Goal: Task Accomplishment & Management: Use online tool/utility

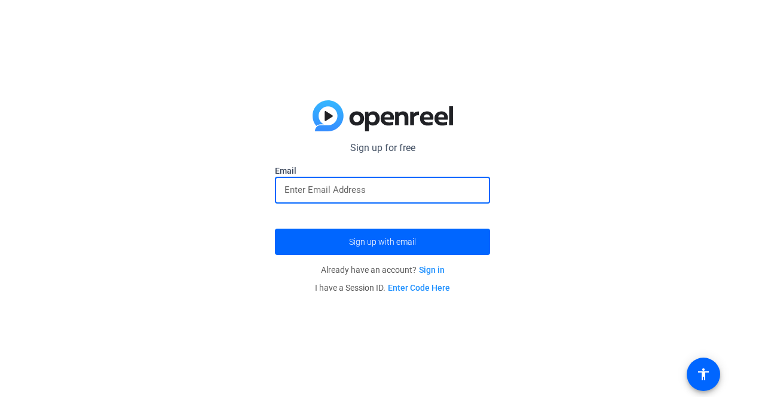
click at [387, 191] on input "email" at bounding box center [382, 190] width 196 height 14
type input "[PERSON_NAME][EMAIL_ADDRESS][PERSON_NAME][DOMAIN_NAME]"
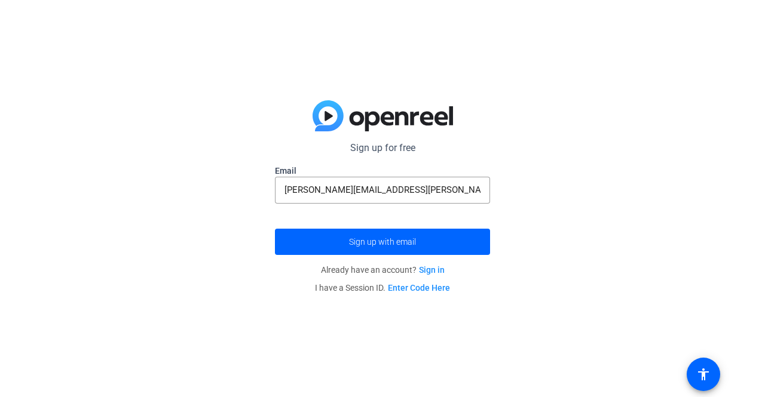
click at [572, 177] on div "Sign up for free Email patrick.minskey@lpl.com Sign up with email Already have …" at bounding box center [382, 198] width 765 height 397
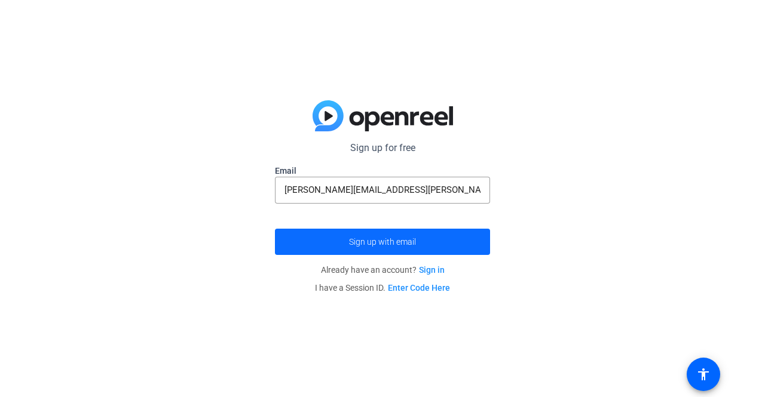
click at [405, 242] on span "Sign up with email" at bounding box center [382, 242] width 67 height 0
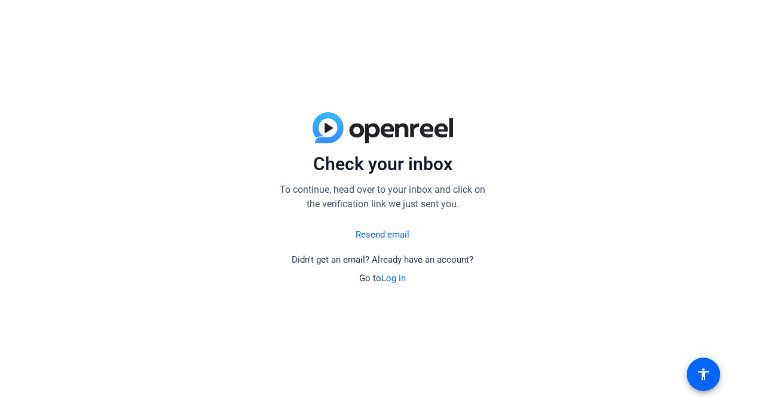
click at [399, 279] on link "Log in" at bounding box center [393, 278] width 24 height 11
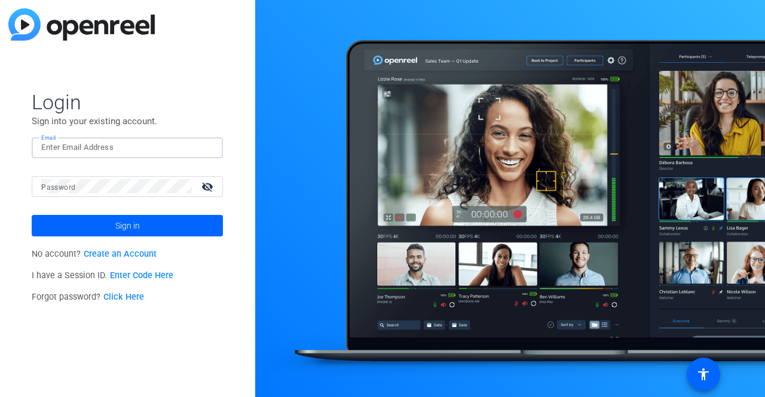
click at [129, 152] on input "Email" at bounding box center [127, 147] width 172 height 14
type input "[PERSON_NAME][EMAIL_ADDRESS][PERSON_NAME][DOMAIN_NAME]"
click at [128, 298] on link "Click Here" at bounding box center [123, 297] width 41 height 10
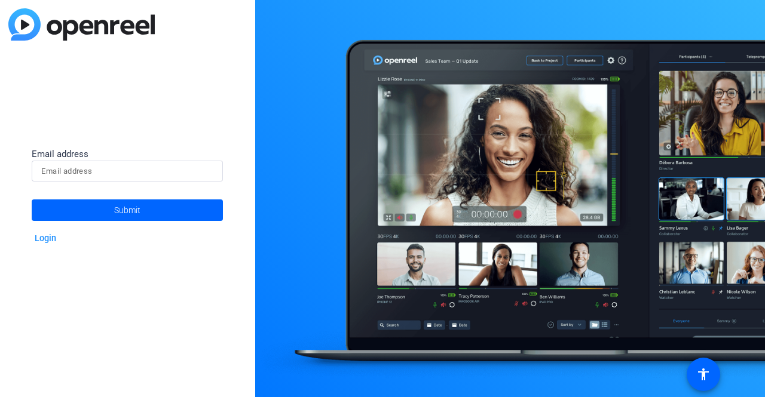
click at [128, 298] on div "Email address Submit Login" at bounding box center [127, 198] width 255 height 397
click at [133, 177] on input at bounding box center [127, 171] width 172 height 14
type input "patrick.minskey@lpl.com"
click at [134, 213] on span "Submit" at bounding box center [127, 210] width 26 height 30
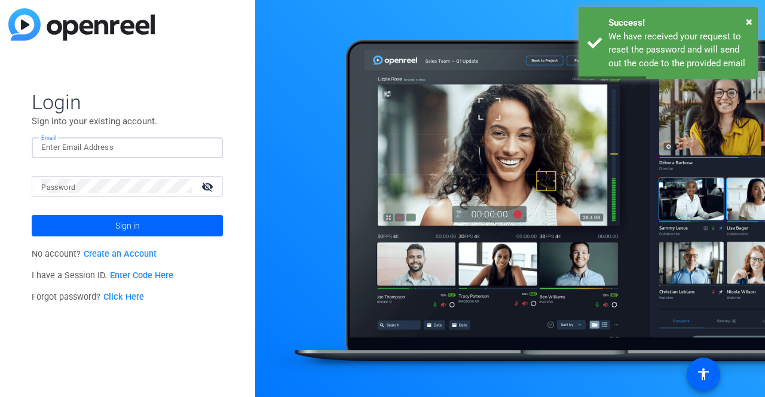
click at [123, 146] on input "Email" at bounding box center [127, 147] width 172 height 14
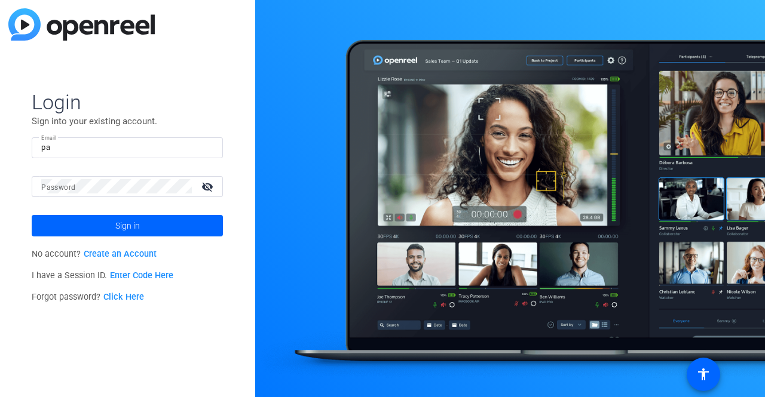
type input "patrick.minskey@lpl.com"
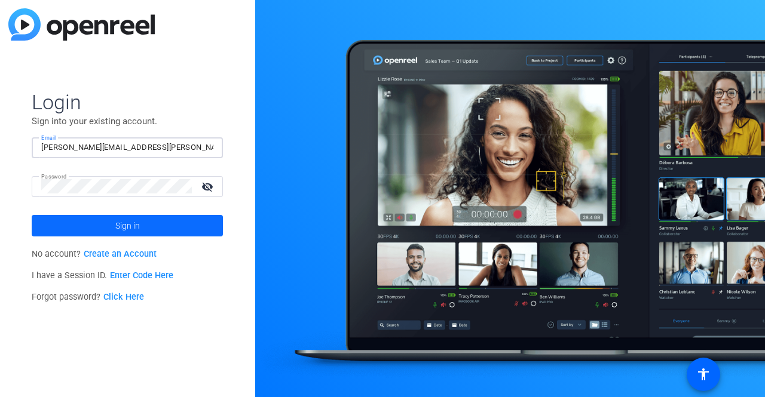
click at [129, 226] on span "Sign in" at bounding box center [127, 226] width 24 height 30
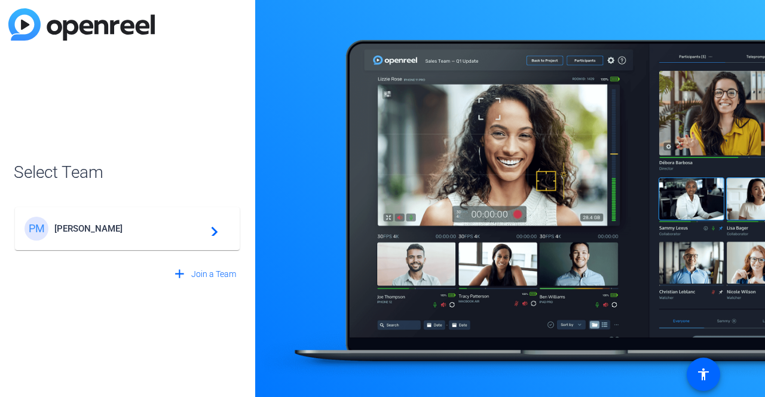
click at [129, 225] on span "[PERSON_NAME]" at bounding box center [128, 228] width 149 height 11
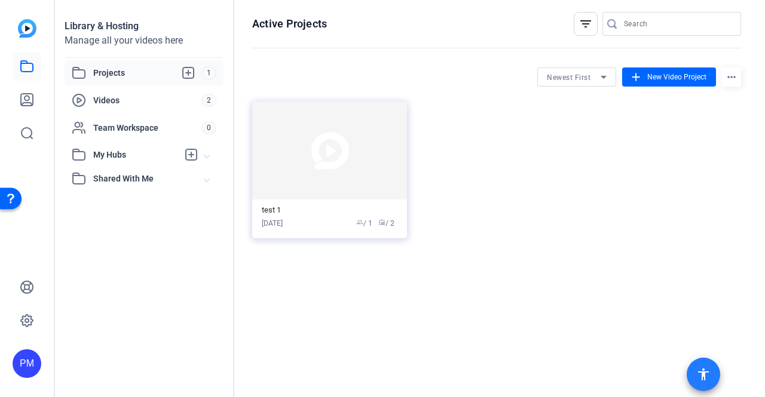
click at [706, 375] on mat-icon "accessibility" at bounding box center [703, 374] width 14 height 14
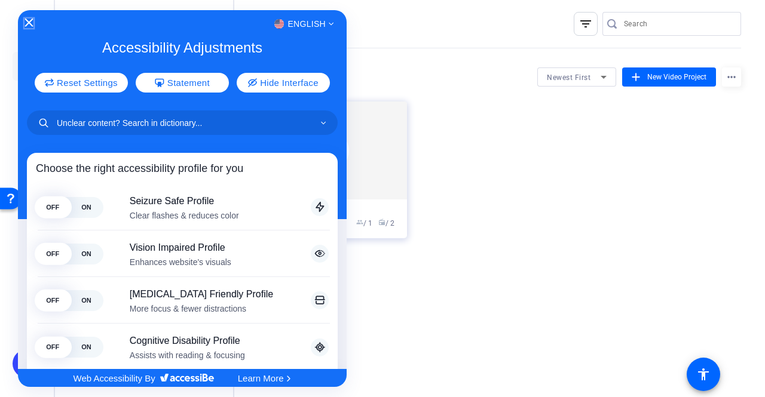
click at [30, 22] on icon "Close Accessibility Interface" at bounding box center [29, 23] width 8 height 8
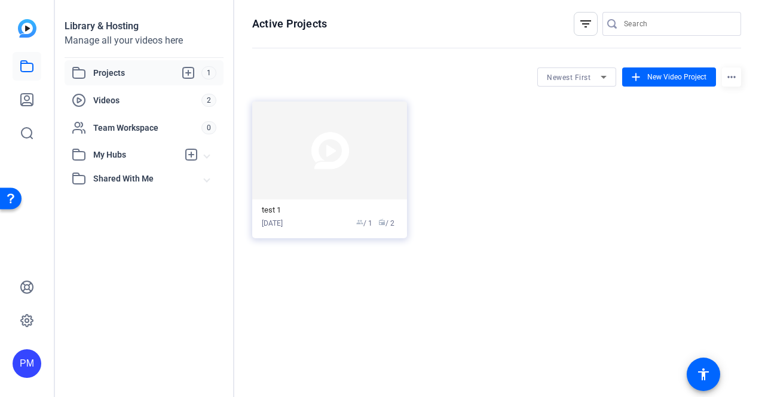
click at [26, 363] on div "PM" at bounding box center [27, 364] width 29 height 29
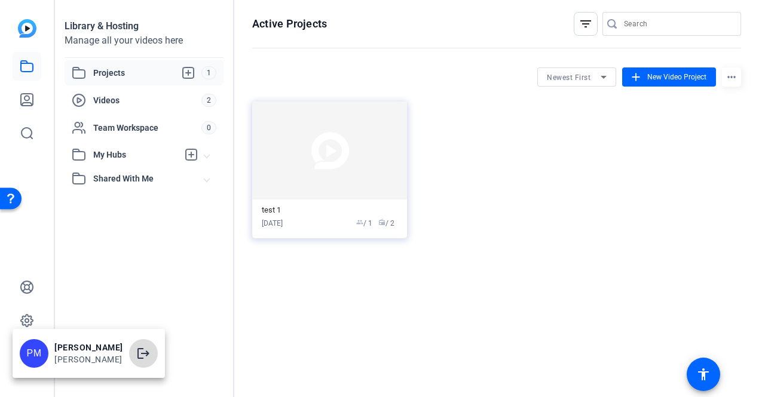
click at [141, 357] on mat-icon "logout" at bounding box center [143, 354] width 14 height 14
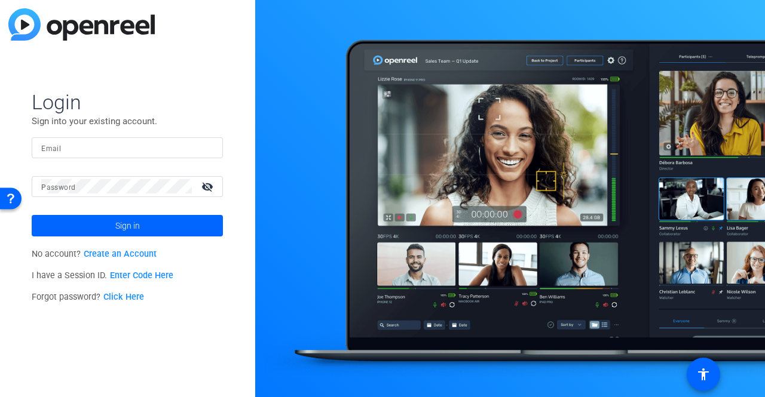
type input "patrick.minskey@lpl.com"
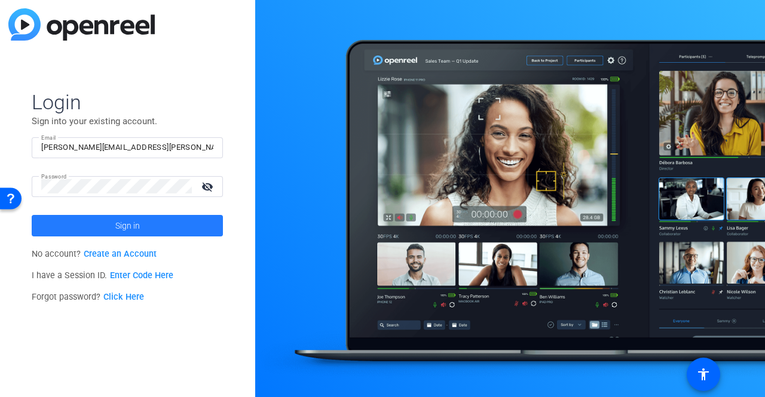
click at [128, 224] on span "Sign in" at bounding box center [127, 226] width 24 height 30
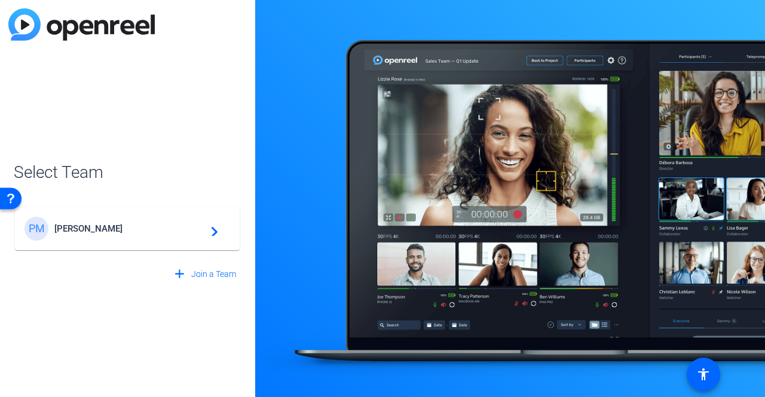
click at [100, 228] on span "[PERSON_NAME]" at bounding box center [128, 228] width 149 height 11
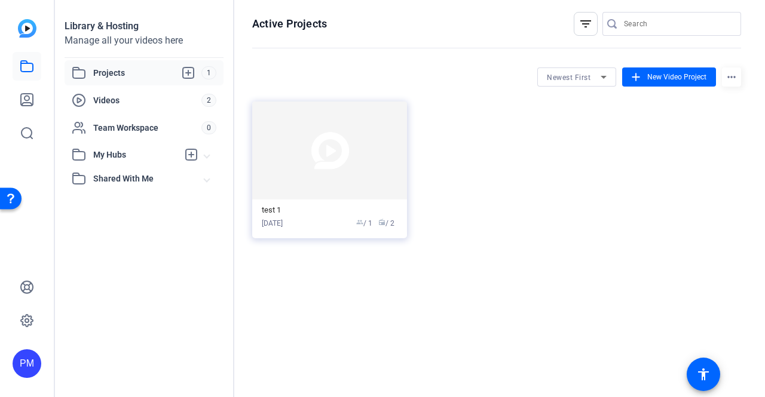
click at [575, 81] on span "Newest First" at bounding box center [569, 77] width 44 height 8
click at [575, 81] on div at bounding box center [382, 198] width 765 height 397
click at [667, 75] on span "New Video Project" at bounding box center [676, 77] width 59 height 11
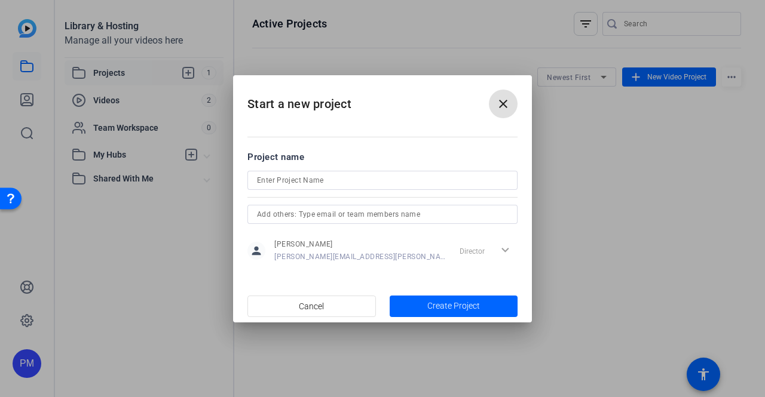
click at [503, 102] on mat-icon "close" at bounding box center [503, 104] width 14 height 14
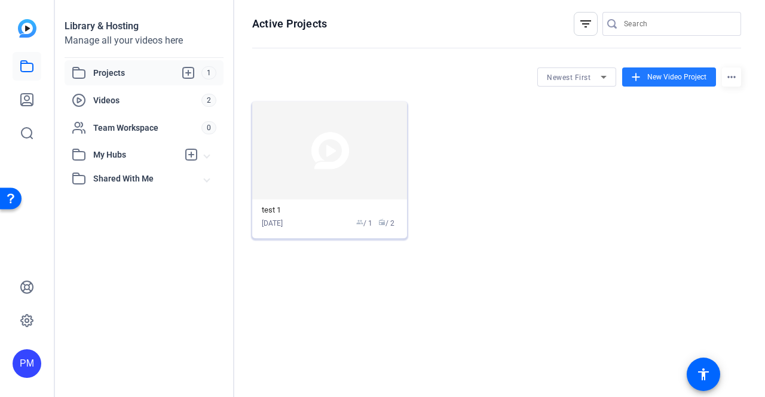
click at [366, 187] on img at bounding box center [329, 151] width 155 height 98
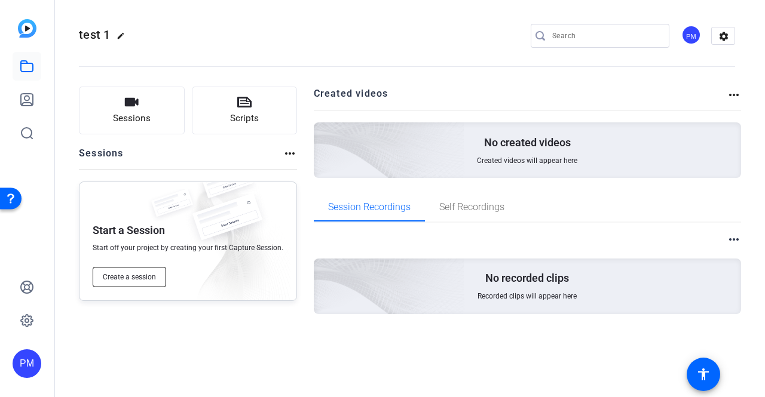
click at [132, 277] on span "Create a session" at bounding box center [129, 277] width 53 height 10
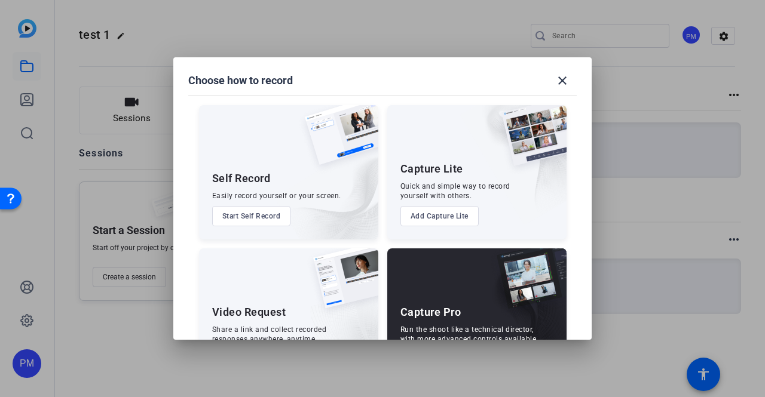
click at [255, 163] on div "Self Record Easily record yourself or your screen. Start Self Record" at bounding box center [288, 172] width 179 height 134
click at [245, 216] on button "Start Self Record" at bounding box center [251, 216] width 79 height 20
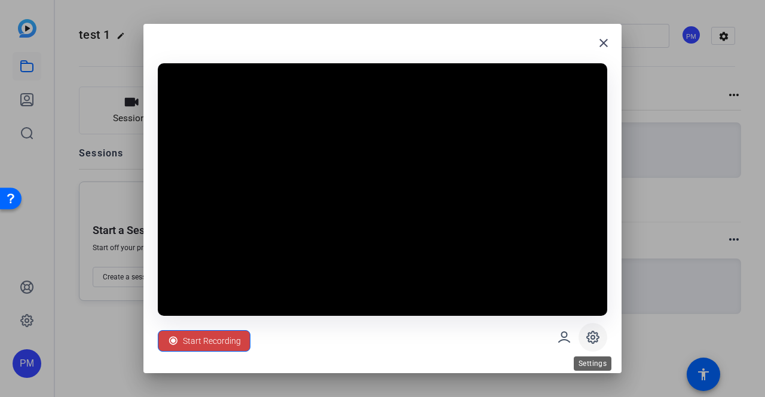
click at [594, 338] on icon at bounding box center [593, 338] width 4 height 4
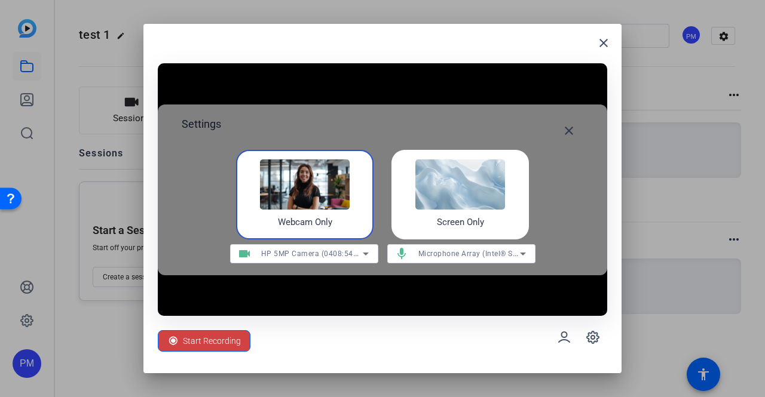
click at [468, 194] on img at bounding box center [460, 185] width 90 height 50
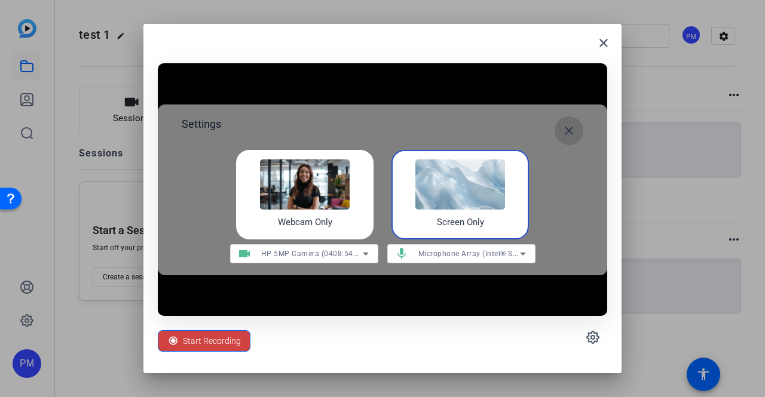
click at [568, 130] on mat-icon "close" at bounding box center [569, 131] width 14 height 14
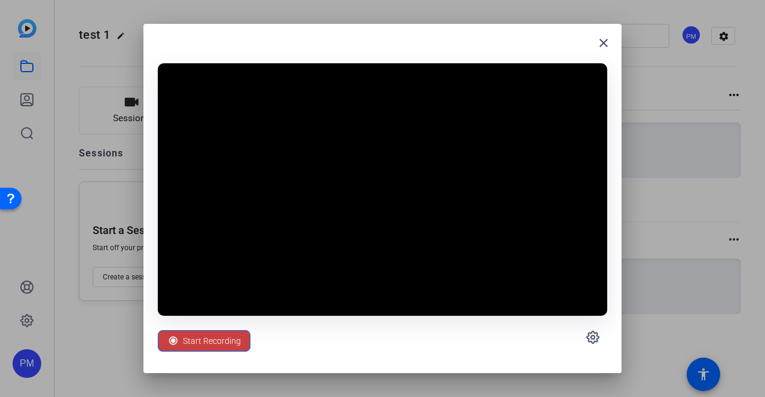
click at [224, 336] on span "Start Recording" at bounding box center [212, 341] width 58 height 23
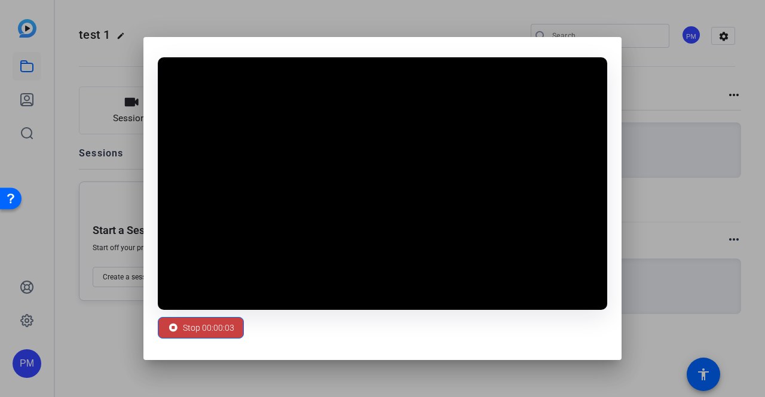
click at [213, 323] on span "Stop 00:00:03" at bounding box center [208, 328] width 51 height 23
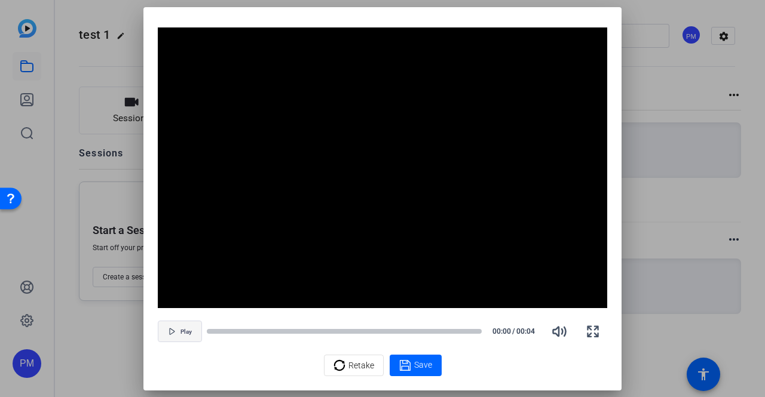
click at [180, 333] on span "Play" at bounding box center [185, 332] width 11 height 7
click at [180, 333] on span "Pause" at bounding box center [186, 332] width 16 height 7
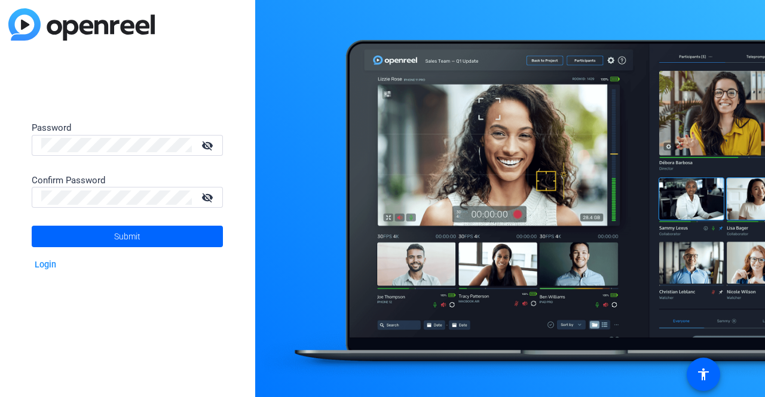
click at [192, 145] on div at bounding box center [192, 145] width 0 height 0
click at [148, 234] on span at bounding box center [127, 236] width 191 height 29
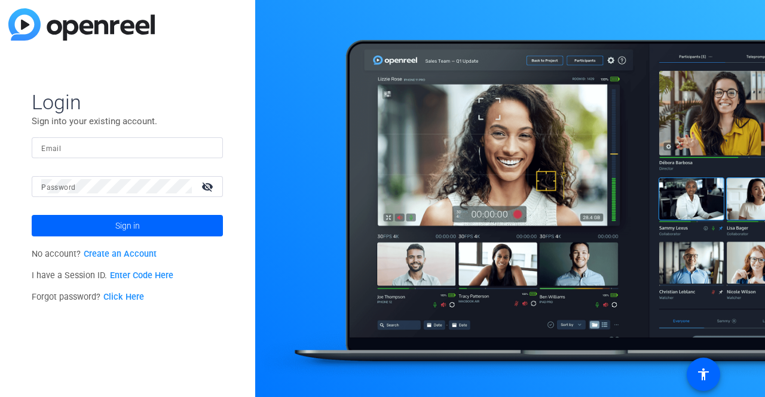
type input "[PERSON_NAME][EMAIL_ADDRESS][PERSON_NAME][DOMAIN_NAME]"
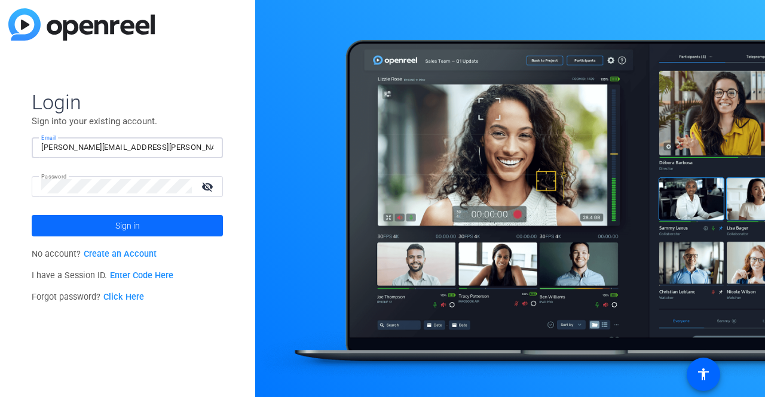
click at [112, 222] on span at bounding box center [127, 226] width 191 height 29
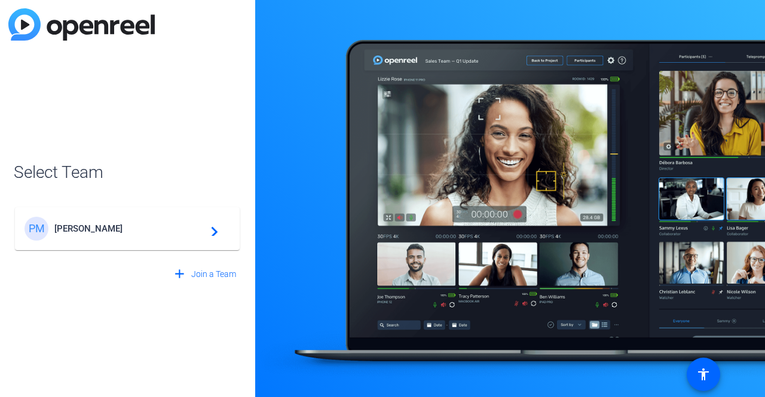
click at [107, 229] on span "[PERSON_NAME]" at bounding box center [128, 228] width 149 height 11
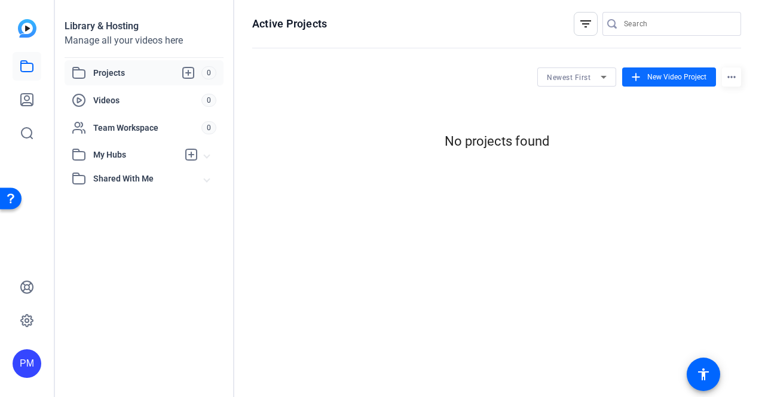
click at [682, 72] on span "New Video Project" at bounding box center [676, 77] width 59 height 11
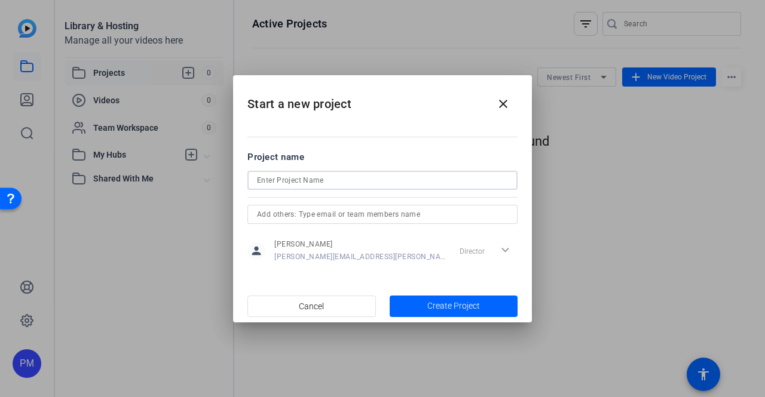
click at [403, 178] on input at bounding box center [382, 180] width 251 height 14
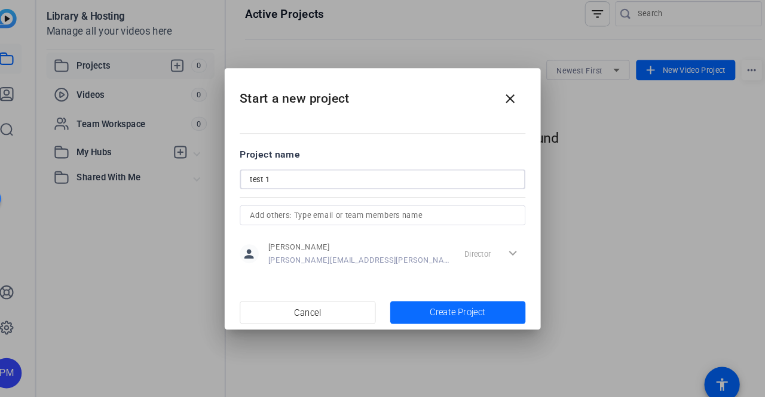
type input "test 1"
click at [461, 302] on span "Create Project" at bounding box center [453, 306] width 53 height 13
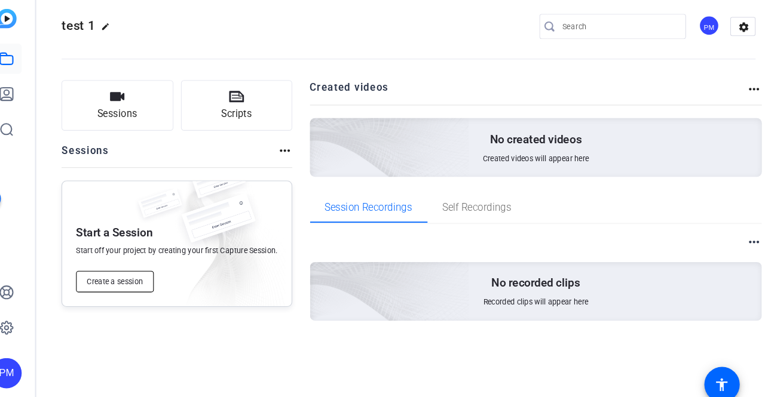
click at [126, 278] on span "Create a session" at bounding box center [129, 277] width 53 height 10
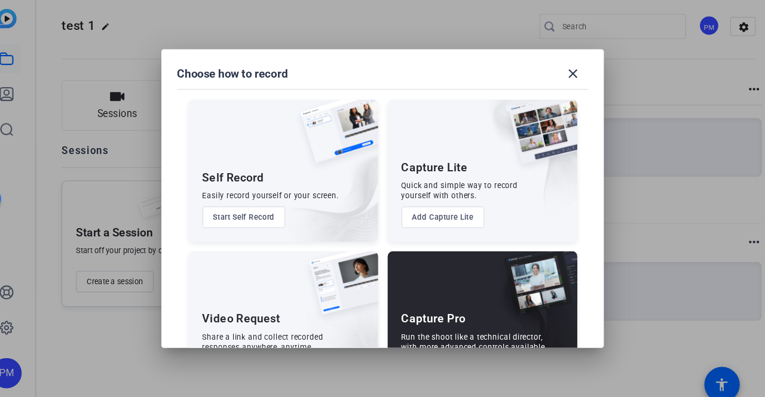
click at [261, 215] on button "Start Self Record" at bounding box center [251, 216] width 79 height 20
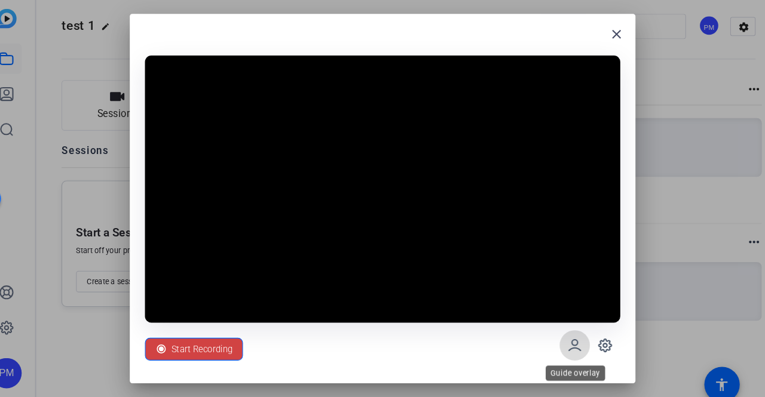
click at [566, 338] on icon at bounding box center [564, 337] width 14 height 14
drag, startPoint x: 566, startPoint y: 338, endPoint x: 480, endPoint y: 347, distance: 86.5
click at [480, 347] on div "Start Recording" at bounding box center [382, 337] width 449 height 43
click at [595, 338] on icon at bounding box center [593, 337] width 14 height 14
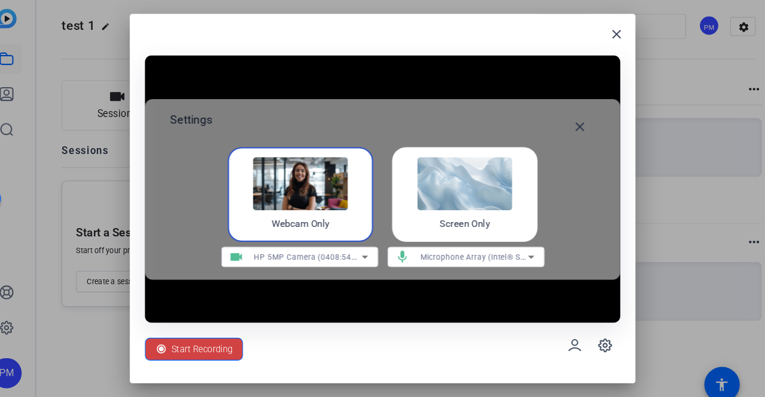
drag, startPoint x: 315, startPoint y: 199, endPoint x: 307, endPoint y: 342, distance: 143.1
click at [307, 342] on div "Start Recording" at bounding box center [382, 337] width 449 height 43
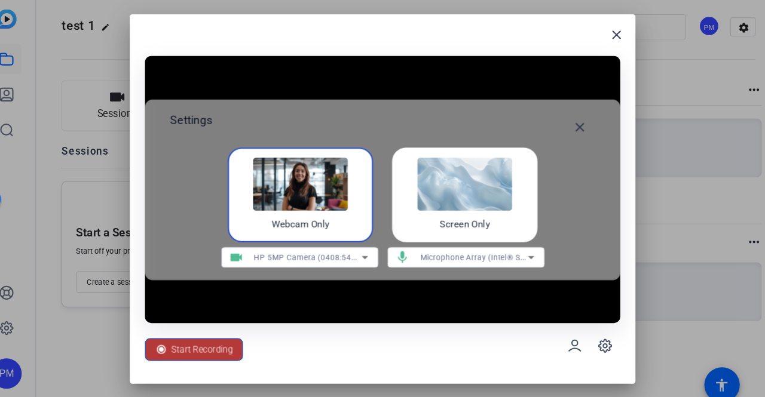
click at [219, 341] on span "Start Recording" at bounding box center [212, 341] width 58 height 23
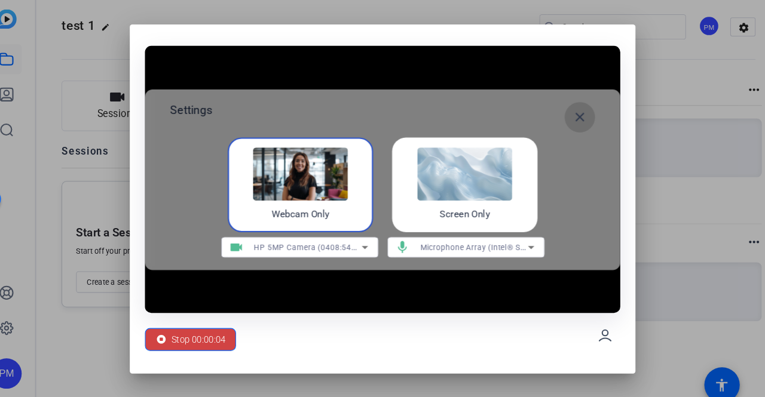
click at [567, 120] on mat-icon "close" at bounding box center [569, 121] width 14 height 14
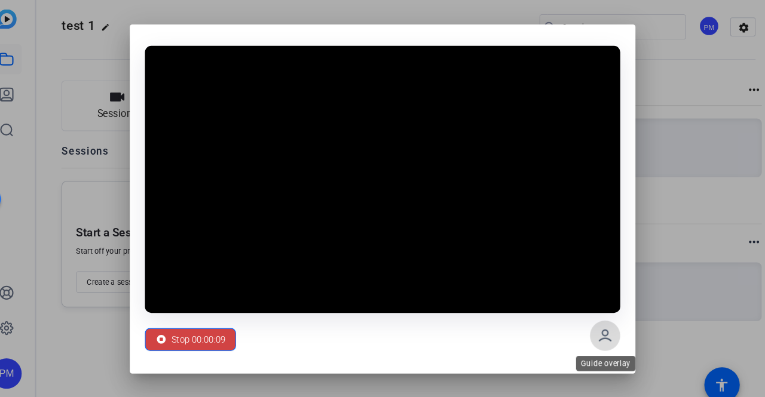
click at [592, 333] on icon at bounding box center [593, 328] width 14 height 14
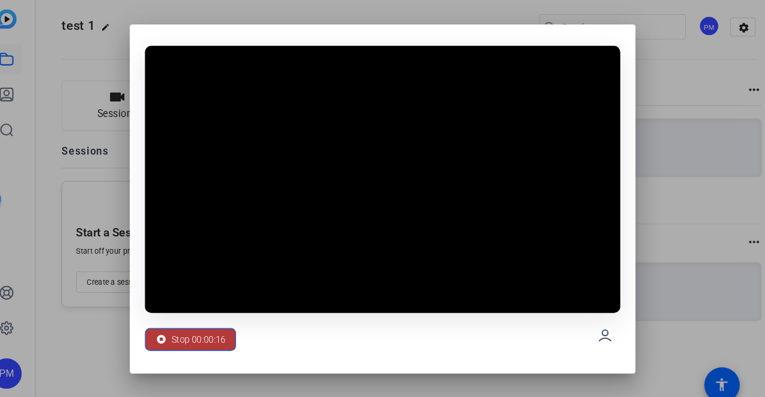
click at [212, 333] on span "Stop 00:00:16" at bounding box center [208, 331] width 51 height 23
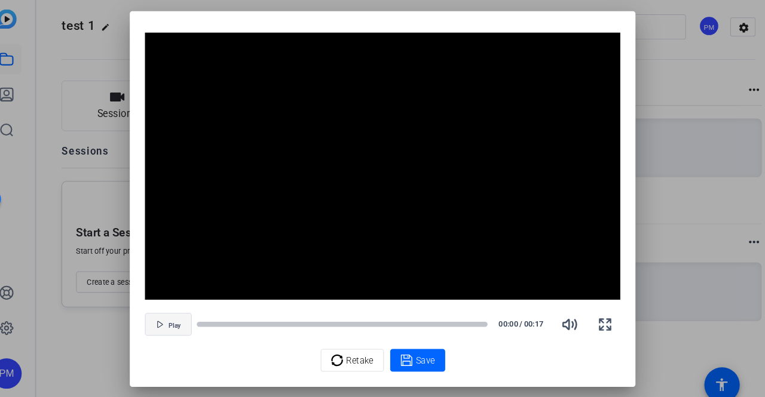
click at [175, 313] on span "button" at bounding box center [179, 317] width 43 height 29
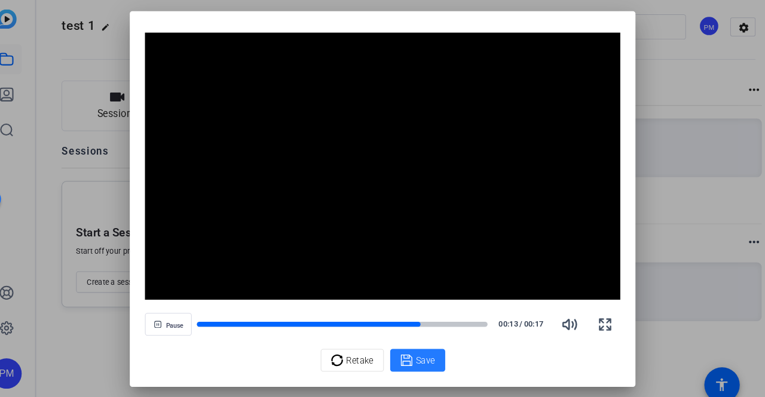
click at [422, 353] on span "Save" at bounding box center [423, 351] width 18 height 13
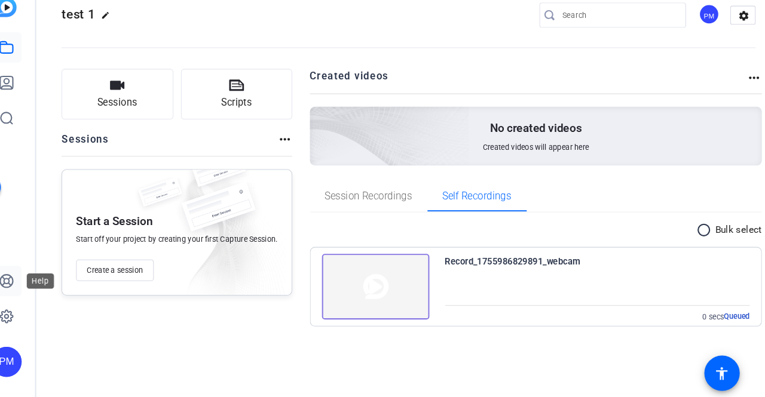
click at [29, 283] on icon at bounding box center [27, 287] width 14 height 14
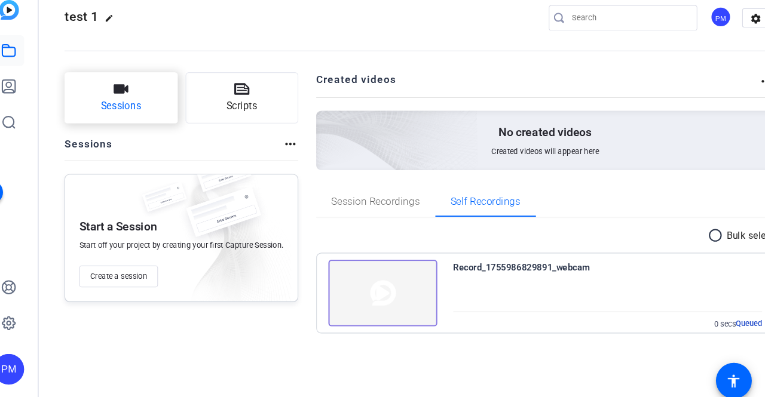
click at [121, 111] on button "Sessions" at bounding box center [132, 111] width 106 height 48
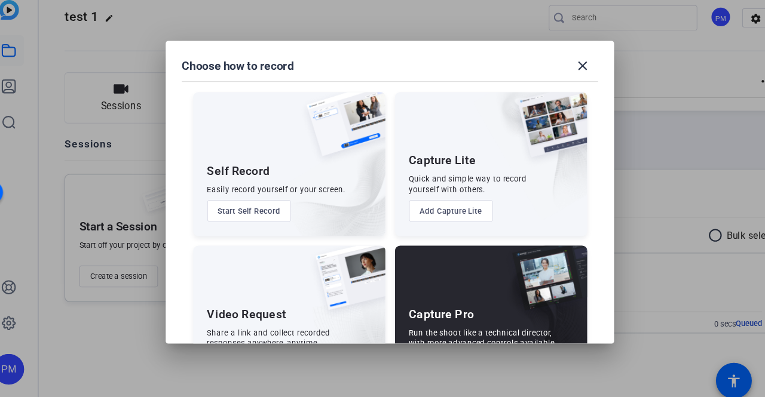
scroll to position [55, 0]
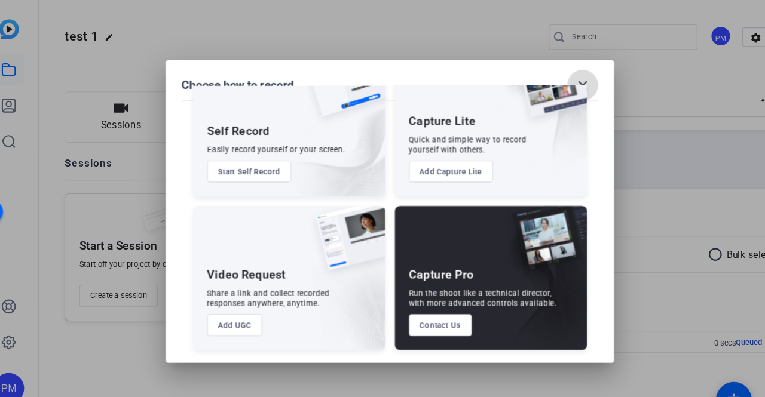
click at [566, 80] on mat-icon "close" at bounding box center [562, 80] width 14 height 14
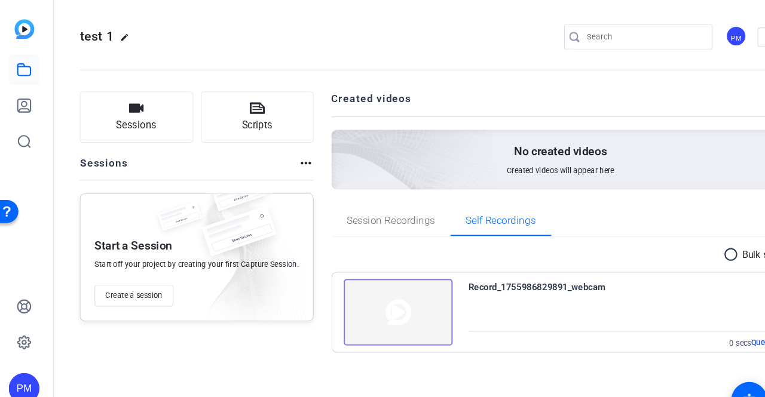
click at [120, 36] on mat-icon "edit" at bounding box center [124, 39] width 14 height 14
click at [280, 48] on openreel-divider-bar at bounding box center [407, 63] width 656 height 36
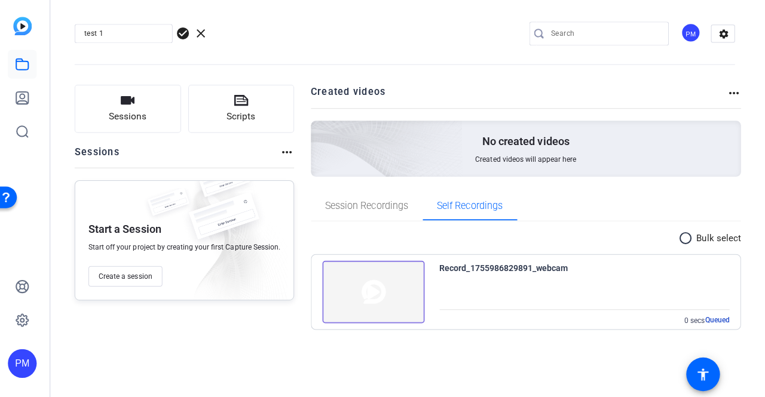
scroll to position [0, 0]
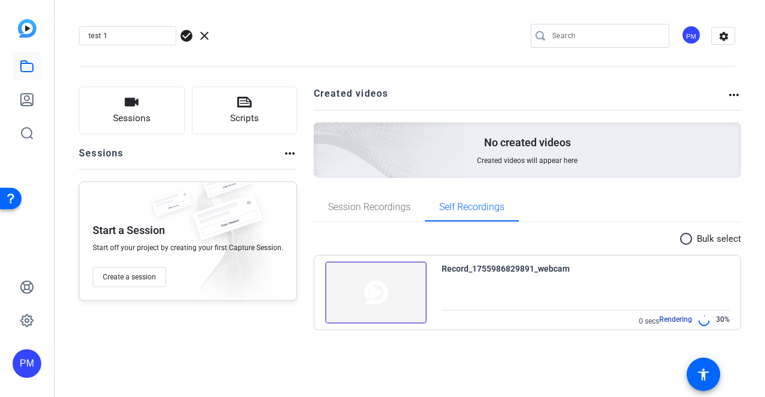
click at [24, 24] on img at bounding box center [27, 28] width 19 height 19
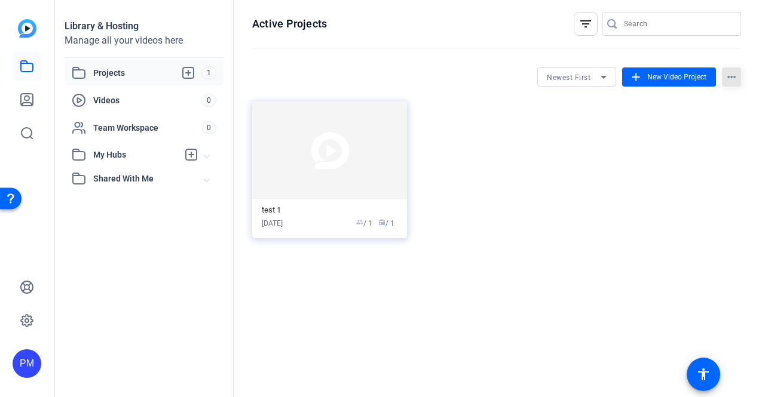
click at [730, 77] on mat-icon "more_horiz" at bounding box center [731, 77] width 19 height 19
click at [506, 205] on div at bounding box center [382, 198] width 765 height 397
click at [587, 22] on mat-icon "filter_list" at bounding box center [585, 24] width 14 height 14
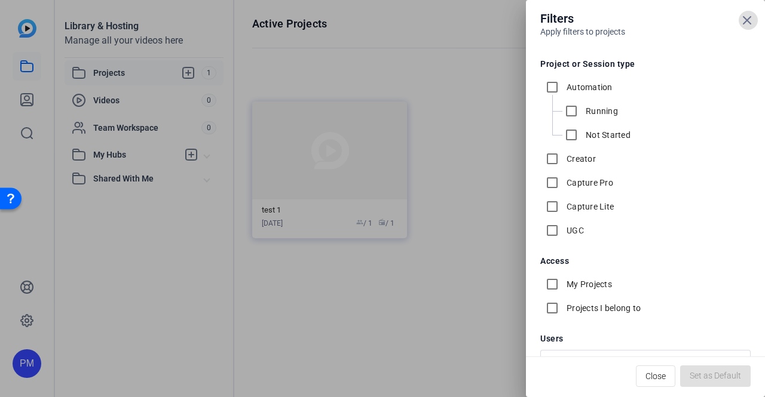
click at [437, 303] on div at bounding box center [382, 198] width 765 height 397
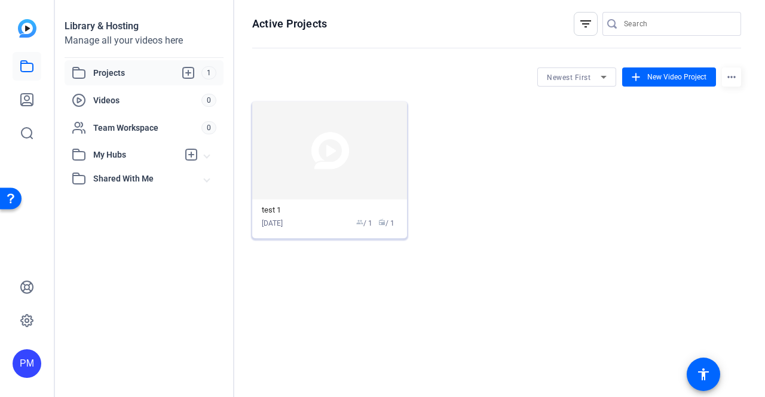
click at [376, 188] on img at bounding box center [329, 151] width 155 height 98
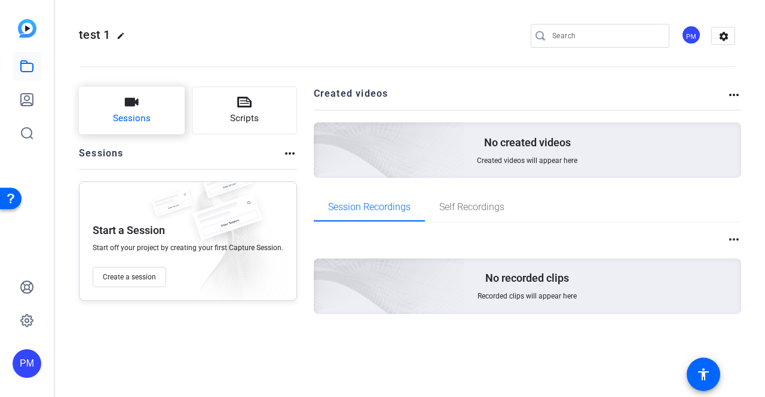
click at [142, 108] on button "Sessions" at bounding box center [132, 111] width 106 height 48
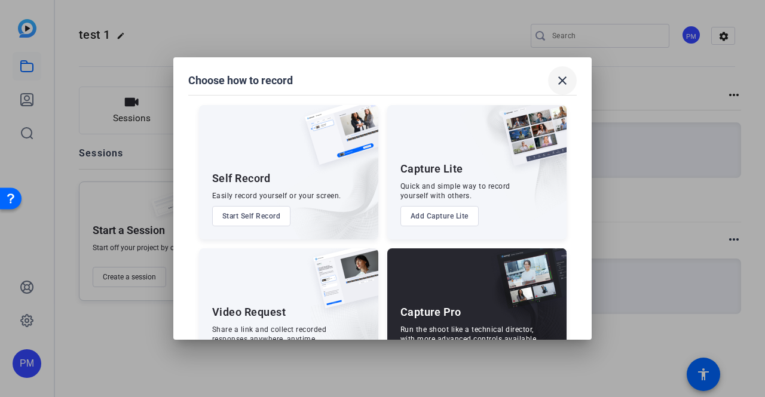
click at [563, 79] on mat-icon "close" at bounding box center [562, 80] width 14 height 14
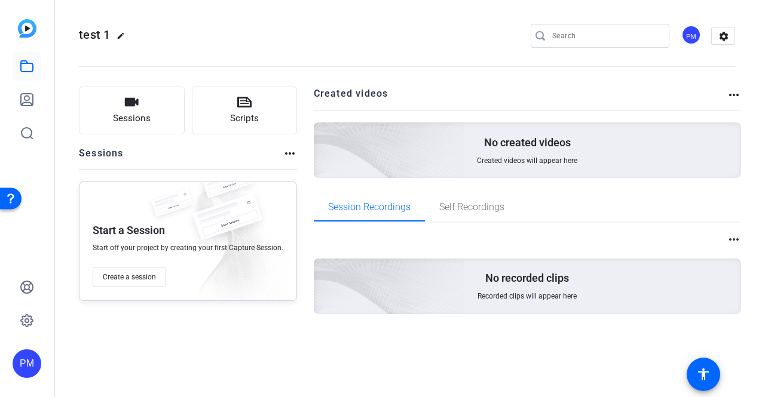
click at [86, 31] on span "test 1" at bounding box center [95, 34] width 32 height 14
click at [32, 364] on div "PM" at bounding box center [27, 364] width 29 height 29
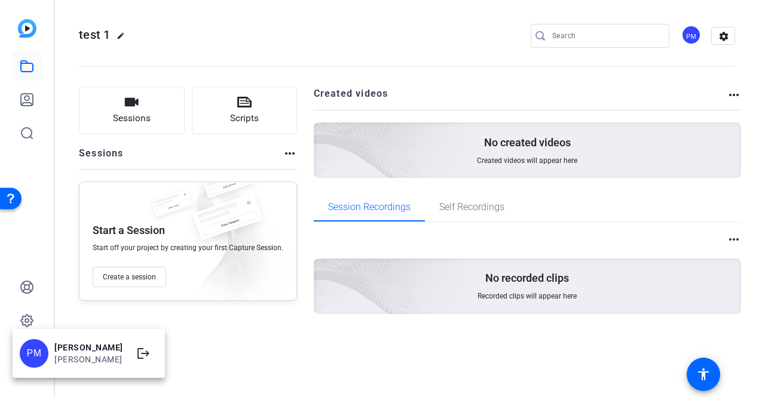
click at [72, 358] on div "[PERSON_NAME]" at bounding box center [88, 360] width 69 height 12
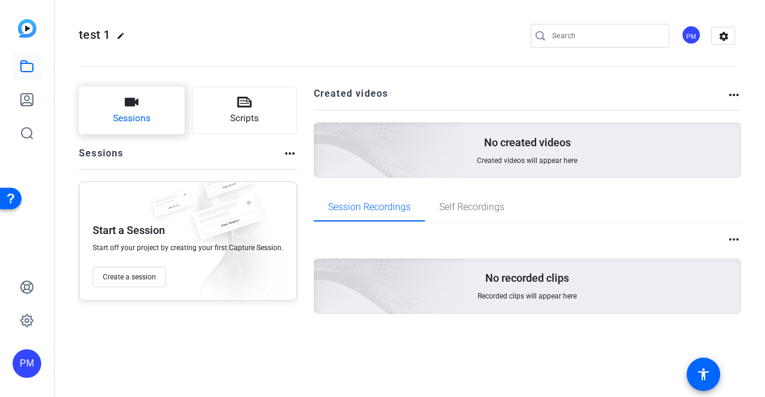
click at [148, 106] on button "Sessions" at bounding box center [132, 111] width 106 height 48
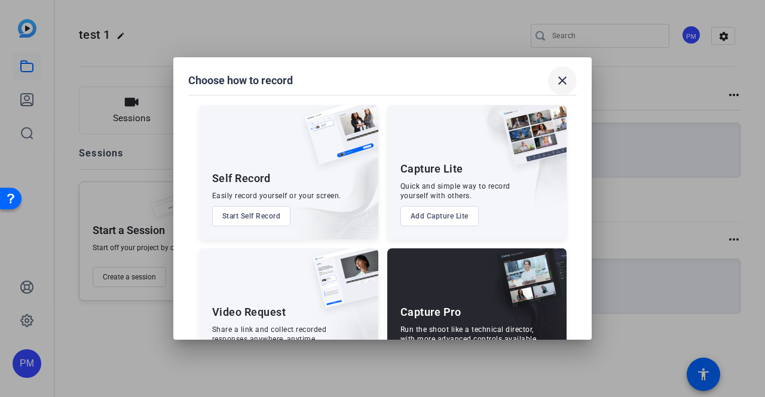
click at [563, 78] on mat-icon "close" at bounding box center [562, 80] width 14 height 14
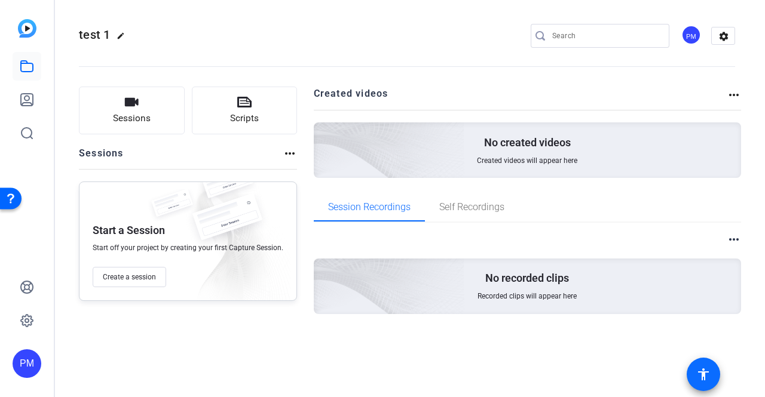
click at [704, 373] on mat-icon "accessibility" at bounding box center [703, 374] width 14 height 14
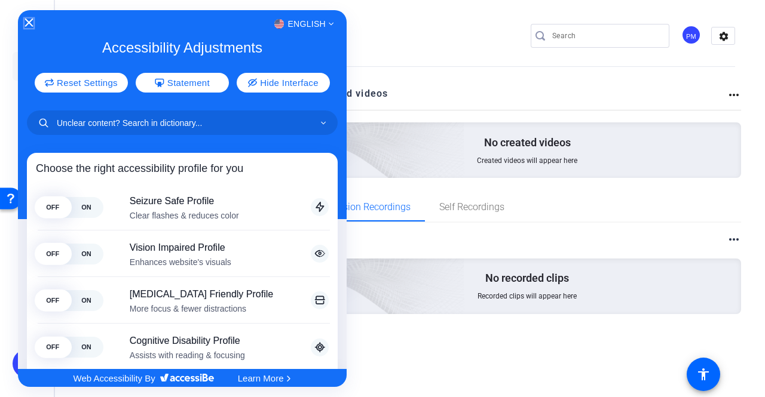
click at [30, 23] on icon "Close Accessibility Interface" at bounding box center [28, 23] width 8 height 8
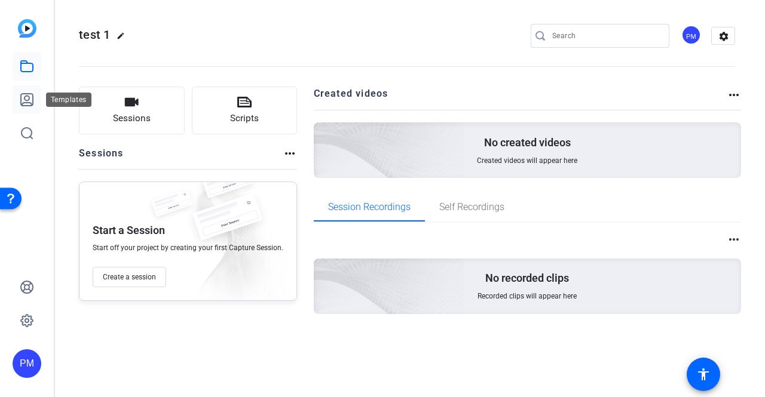
click at [23, 101] on icon at bounding box center [27, 100] width 14 height 14
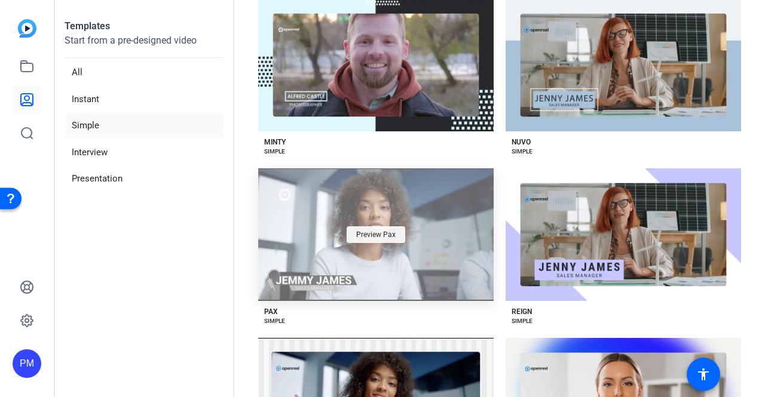
scroll to position [1274, 0]
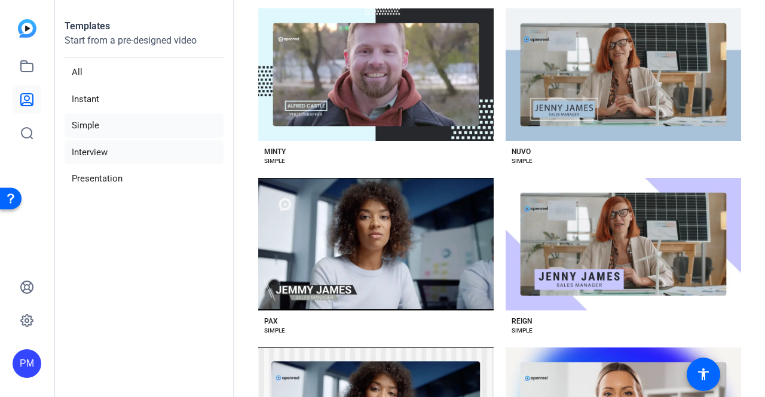
click at [96, 152] on li "Interview" at bounding box center [144, 152] width 159 height 24
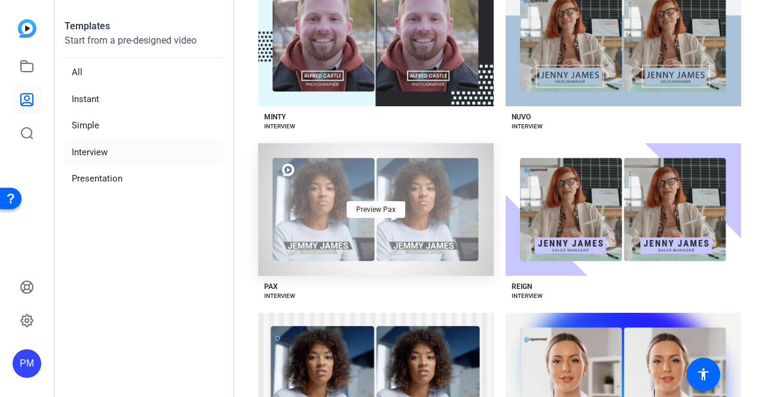
scroll to position [1307, 0]
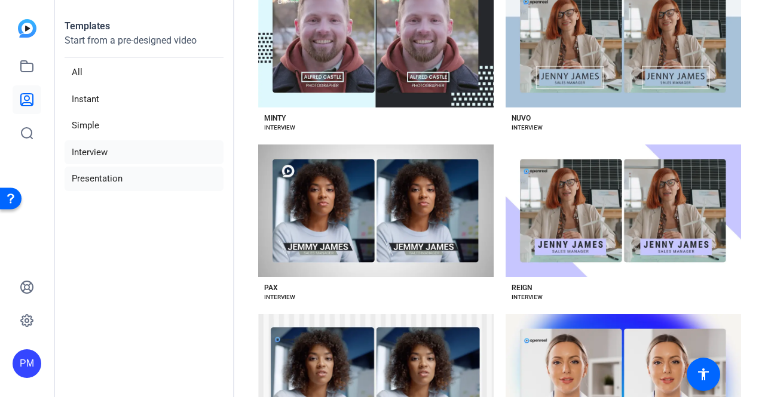
drag, startPoint x: 98, startPoint y: 179, endPoint x: 104, endPoint y: 182, distance: 7.0
click at [104, 182] on li "Presentation" at bounding box center [144, 179] width 159 height 24
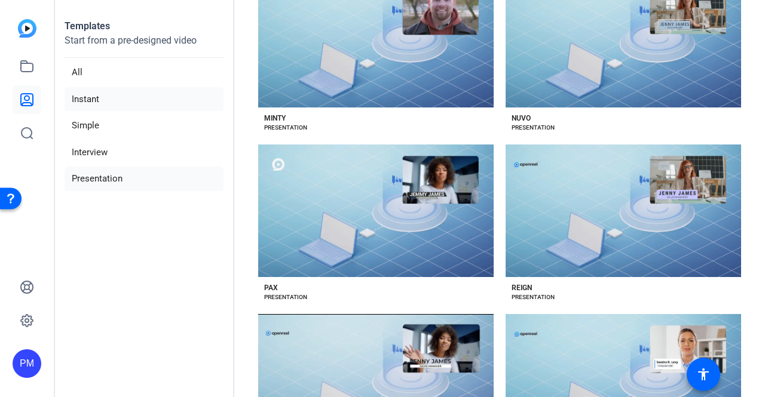
click at [87, 96] on li "Instant" at bounding box center [144, 99] width 159 height 24
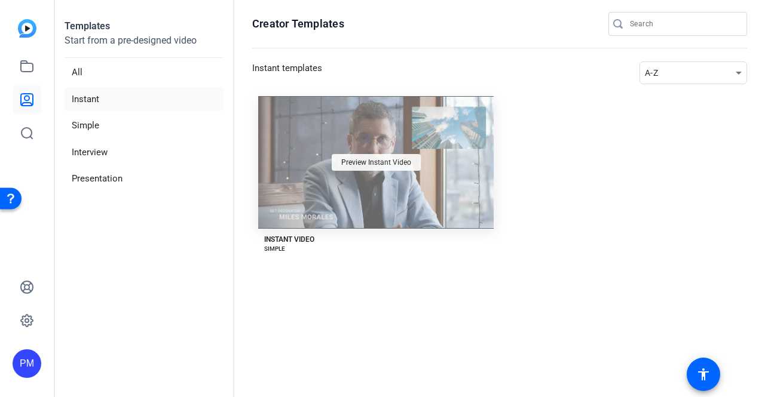
click at [378, 157] on div "Preview Instant Video" at bounding box center [376, 162] width 89 height 17
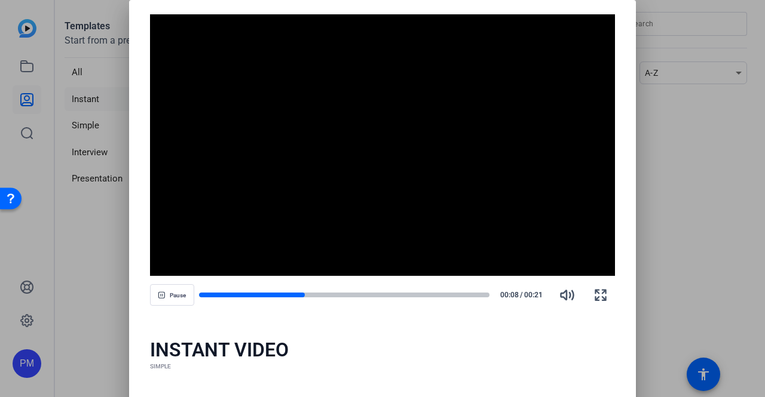
click at [375, 353] on div "INSTANT VIDEO" at bounding box center [382, 350] width 465 height 24
click at [174, 295] on span "Play" at bounding box center [177, 295] width 11 height 7
click at [174, 295] on span "Pause" at bounding box center [178, 295] width 16 height 7
click at [174, 295] on span "Play" at bounding box center [177, 295] width 11 height 7
click at [178, 304] on span "button" at bounding box center [172, 295] width 43 height 29
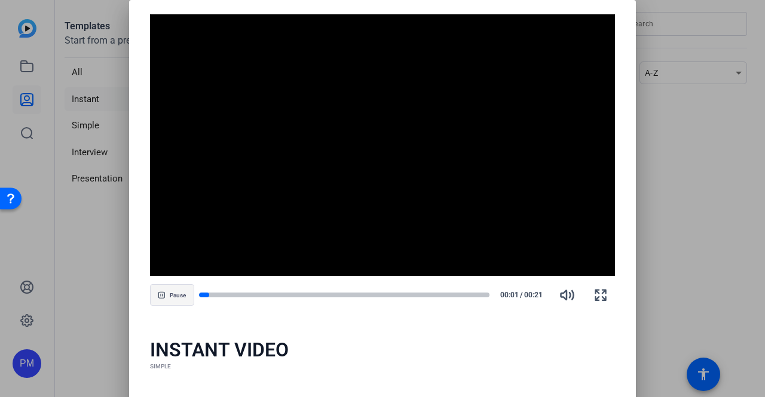
click at [179, 307] on span "button" at bounding box center [172, 295] width 43 height 29
click at [87, 228] on div at bounding box center [382, 198] width 765 height 397
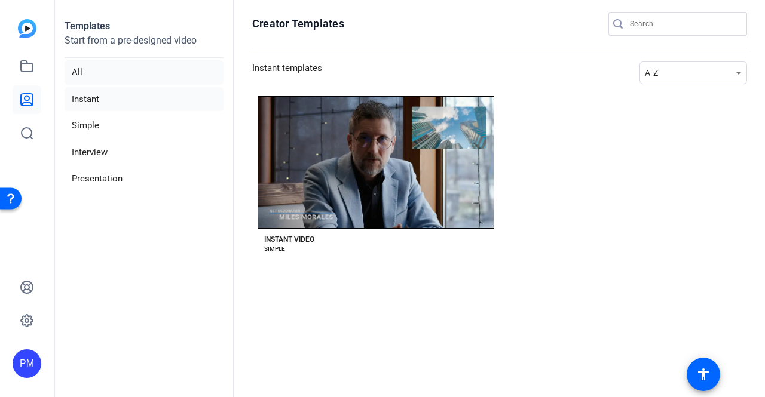
click at [76, 68] on li "All" at bounding box center [144, 72] width 159 height 24
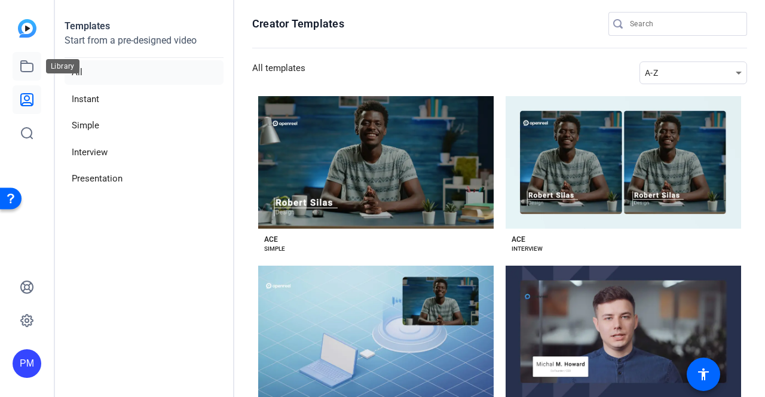
click at [23, 71] on icon at bounding box center [27, 66] width 12 height 11
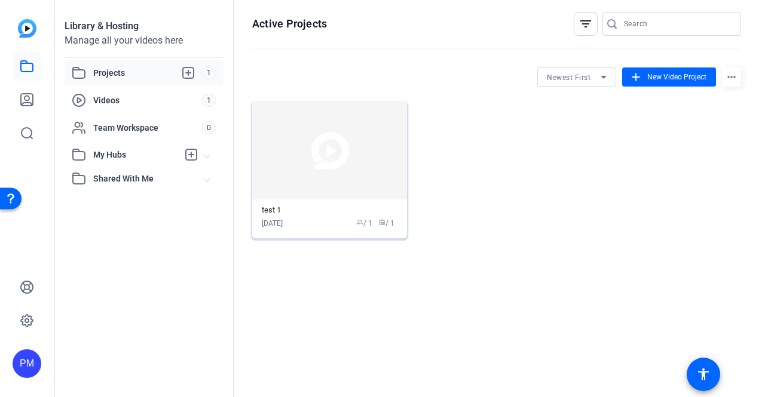
click at [301, 162] on img at bounding box center [329, 151] width 155 height 98
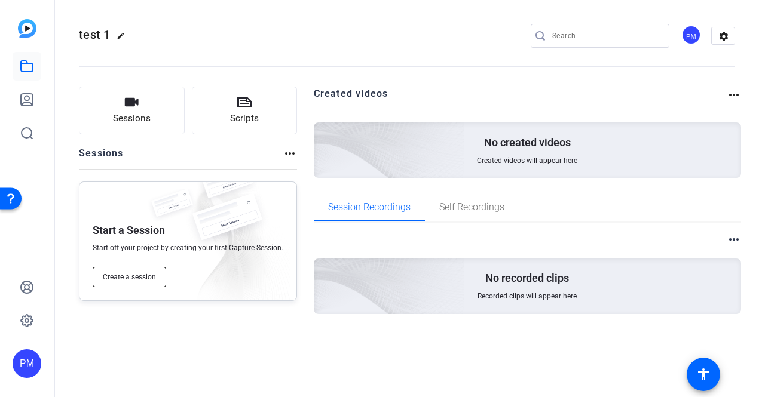
click at [137, 272] on span "Create a session" at bounding box center [129, 277] width 53 height 10
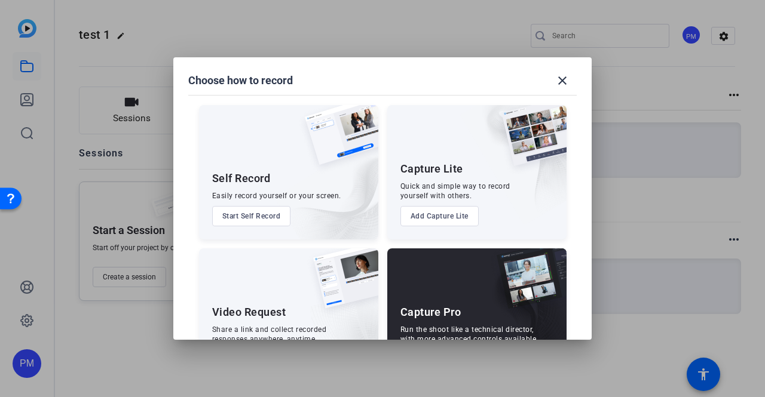
click at [296, 173] on img at bounding box center [337, 141] width 82 height 72
click at [240, 216] on button "Start Self Record" at bounding box center [251, 216] width 79 height 20
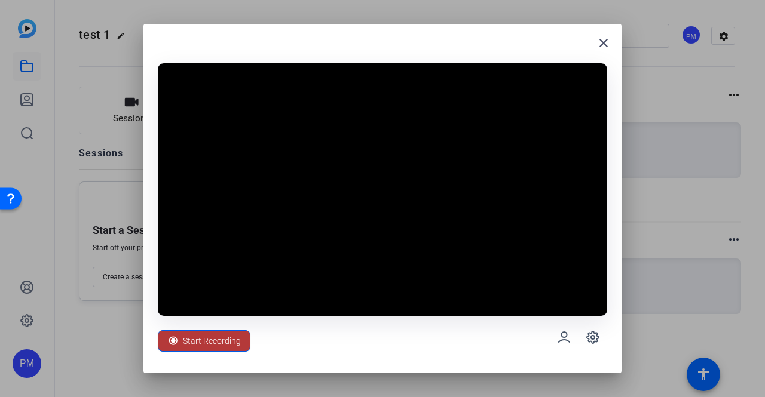
click at [217, 340] on span "Start Recording" at bounding box center [212, 341] width 58 height 23
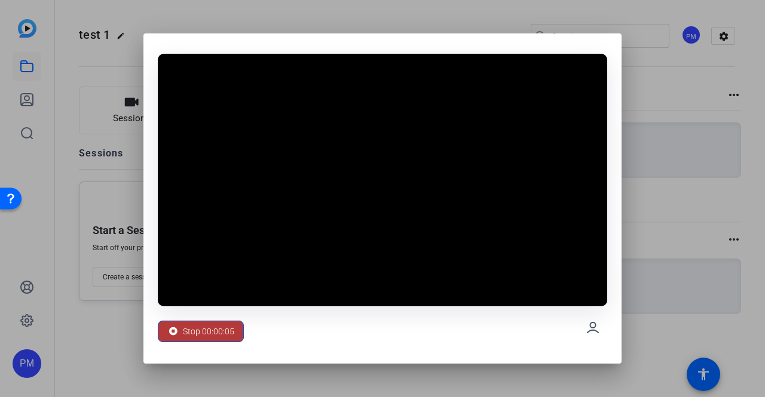
click at [219, 330] on span "Stop 00:00:05" at bounding box center [208, 331] width 51 height 23
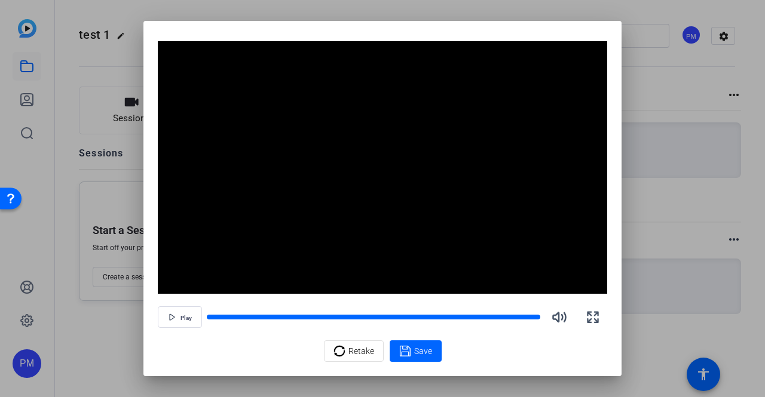
click at [219, 330] on div "Play" at bounding box center [382, 317] width 449 height 29
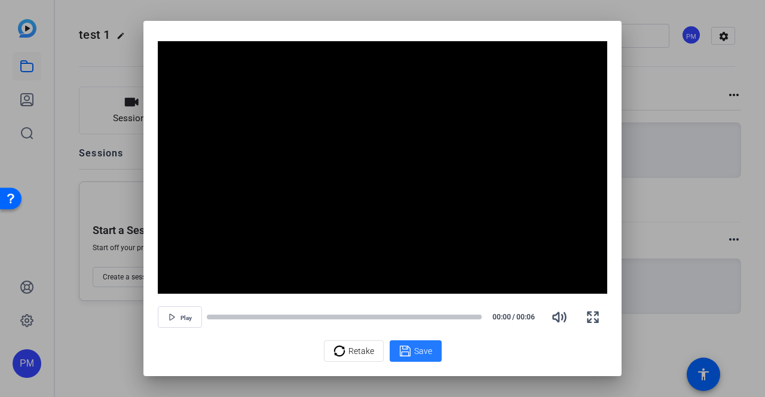
click at [424, 345] on div "Save" at bounding box center [415, 351] width 33 height 14
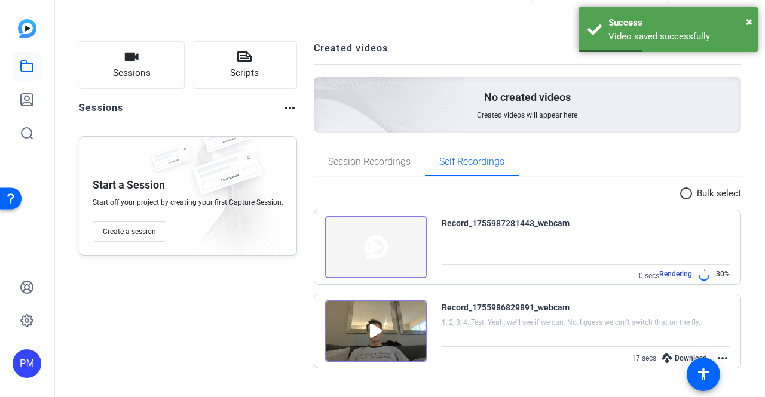
scroll to position [45, 0]
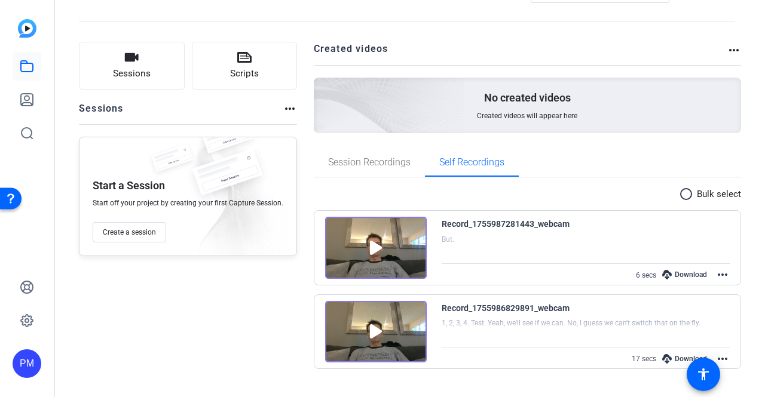
click at [716, 356] on mat-icon "more_horiz" at bounding box center [722, 359] width 14 height 14
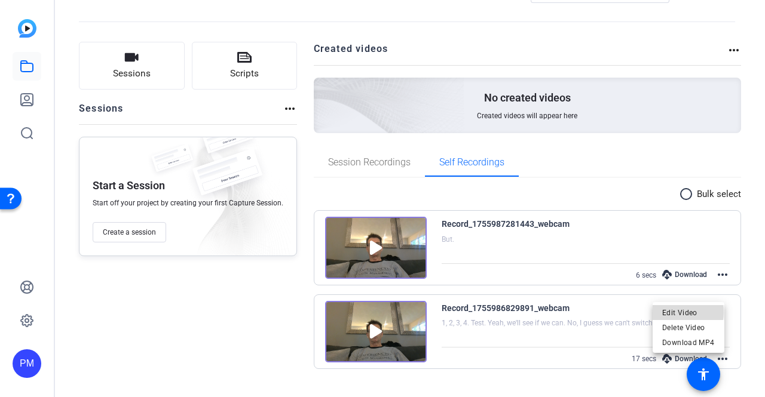
click at [682, 313] on span "Edit Video" at bounding box center [688, 312] width 53 height 14
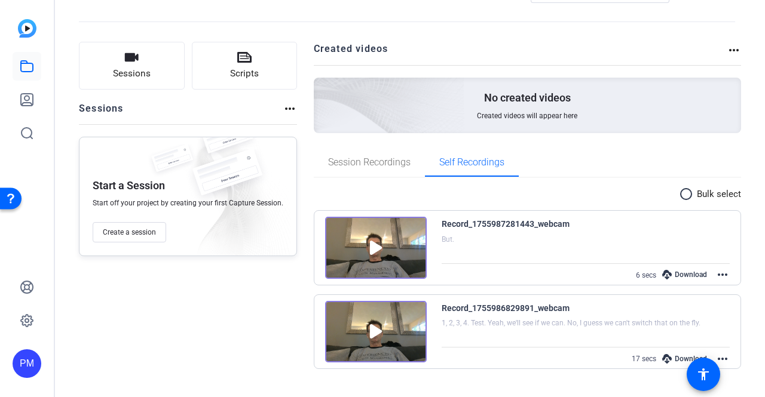
scroll to position [45, 0]
click at [336, 167] on span "Session Recordings" at bounding box center [369, 162] width 82 height 10
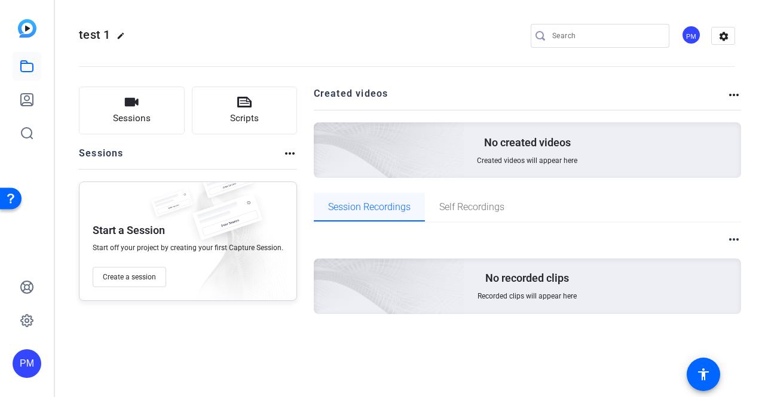
scroll to position [0, 0]
click at [458, 211] on span "Self Recordings" at bounding box center [471, 208] width 65 height 10
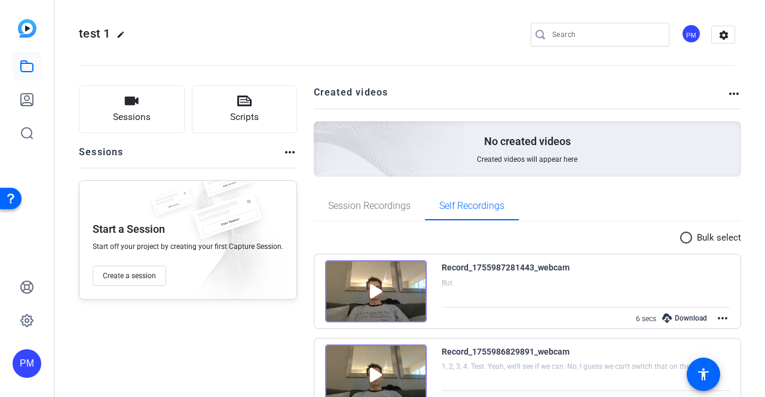
scroll to position [1, 0]
click at [727, 93] on mat-icon "more_horiz" at bounding box center [734, 94] width 14 height 14
click at [23, 33] on div at bounding box center [382, 198] width 765 height 397
click at [129, 99] on icon "button" at bounding box center [132, 101] width 14 height 8
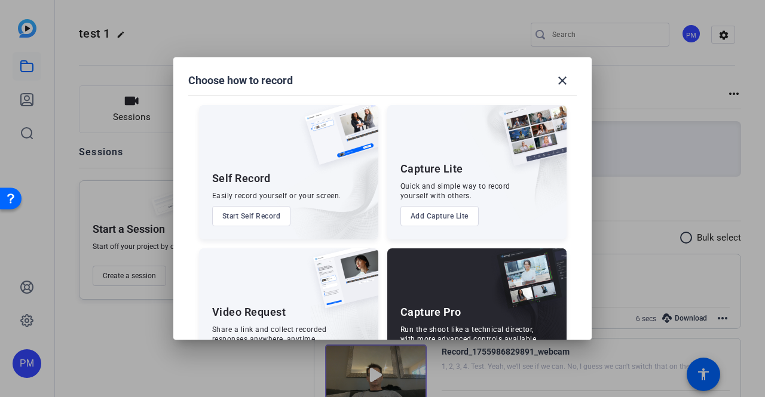
click at [264, 216] on button "Start Self Record" at bounding box center [251, 216] width 79 height 20
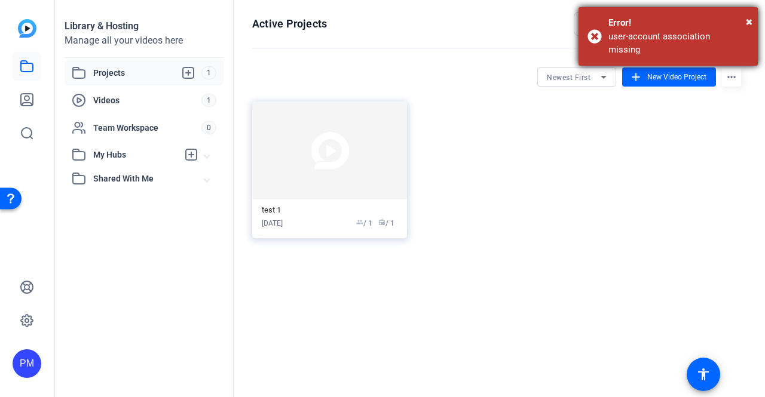
click at [643, 34] on div "user-account association missing" at bounding box center [678, 43] width 140 height 27
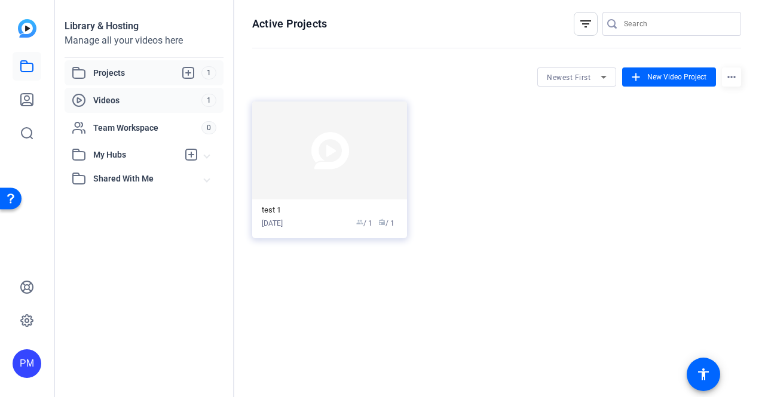
click at [120, 105] on span "Videos" at bounding box center [147, 100] width 108 height 12
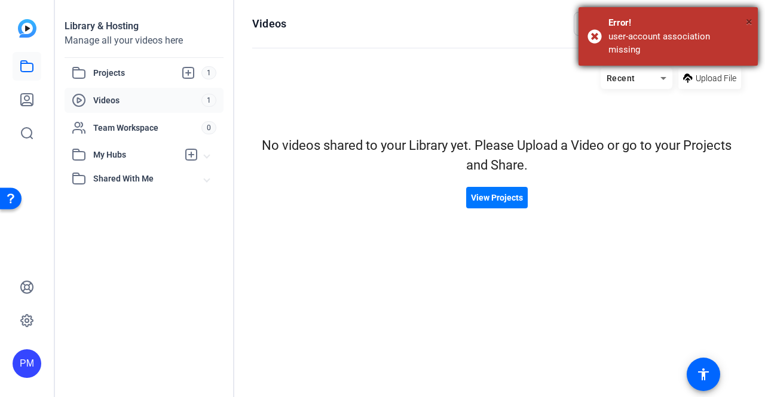
click at [750, 20] on span "×" at bounding box center [749, 21] width 7 height 14
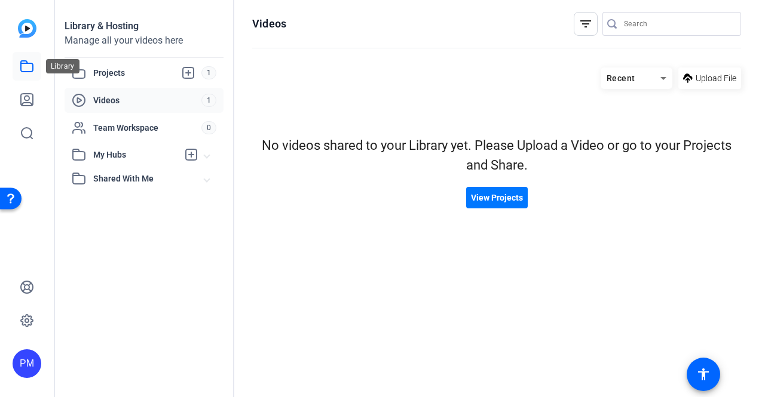
click at [23, 71] on icon at bounding box center [27, 66] width 14 height 14
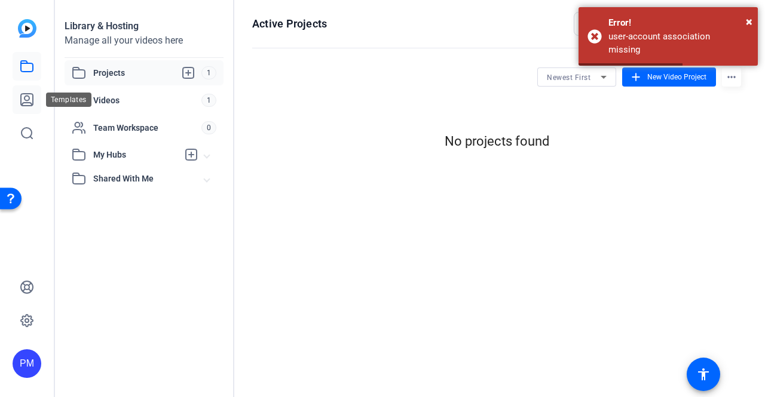
click at [30, 102] on icon at bounding box center [27, 100] width 14 height 14
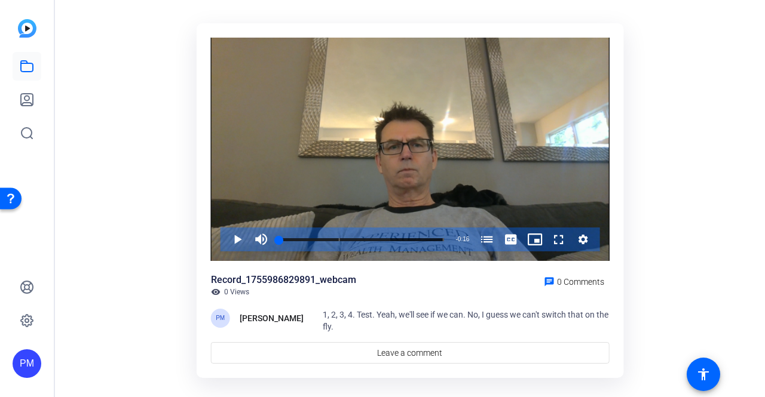
scroll to position [60, 0]
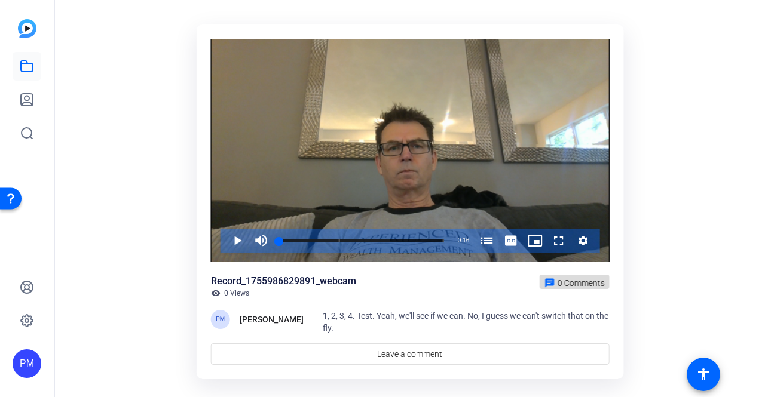
click at [557, 281] on span "0 Comments" at bounding box center [580, 283] width 47 height 10
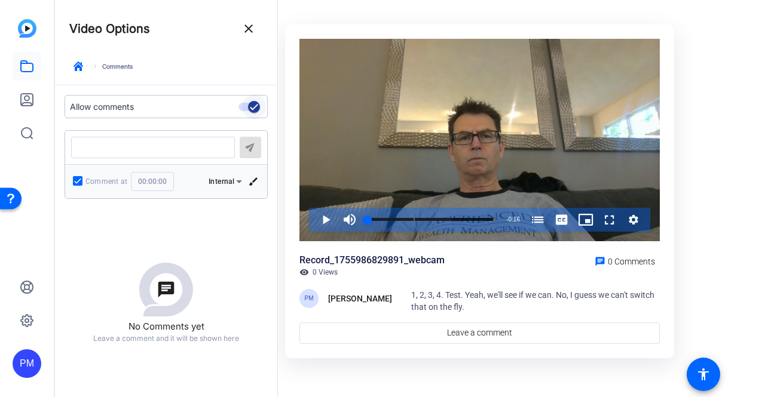
click at [243, 111] on span "button" at bounding box center [254, 107] width 24 height 24
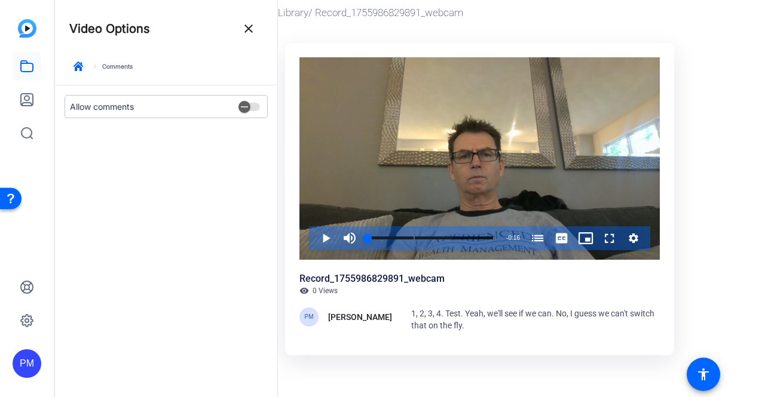
scroll to position [41, 0]
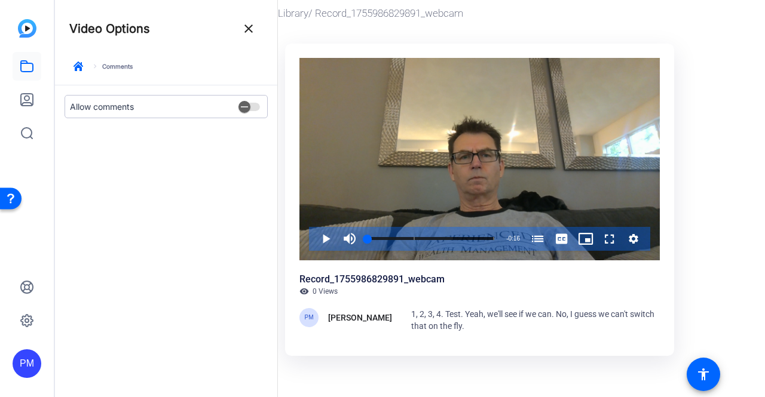
click at [131, 69] on div "keyboard_arrow_right Comments" at bounding box center [166, 70] width 194 height 27
click at [444, 315] on span "1, 2, 3, 4. Test. Yeah, we'll see if we can. No, I guess we can't switch that o…" at bounding box center [532, 321] width 243 height 22
click at [359, 314] on div "[PERSON_NAME]" at bounding box center [360, 318] width 64 height 14
click at [304, 318] on div "PM" at bounding box center [308, 317] width 19 height 19
click at [528, 261] on div "Video Player is loading. Play Video Play Mute Current Time 0:00 / Duration 0:16…" at bounding box center [479, 200] width 389 height 313
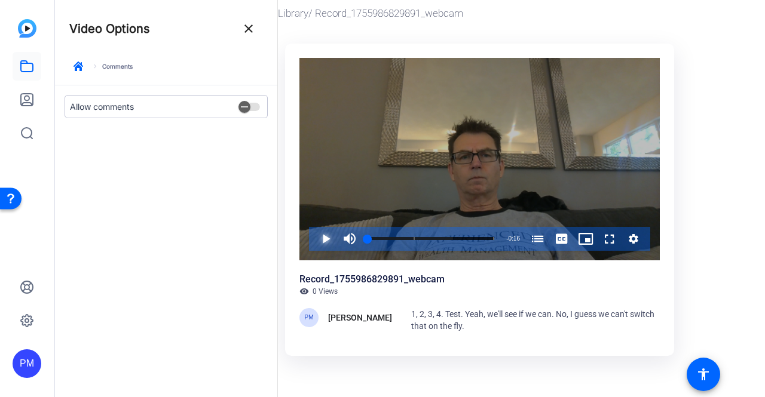
click at [314, 236] on span "Video Player" at bounding box center [314, 239] width 0 height 24
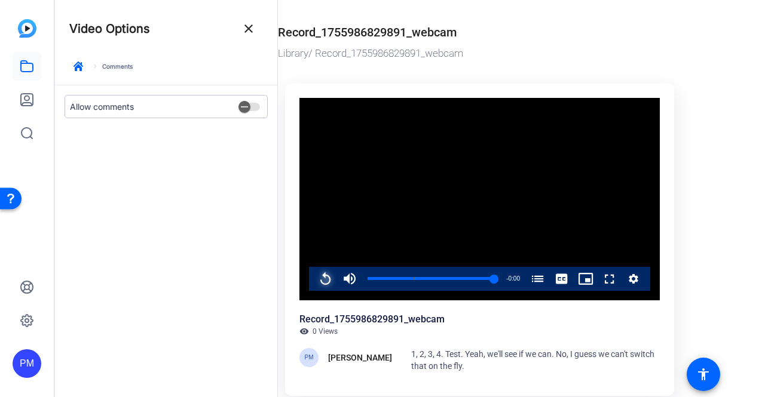
scroll to position [0, 0]
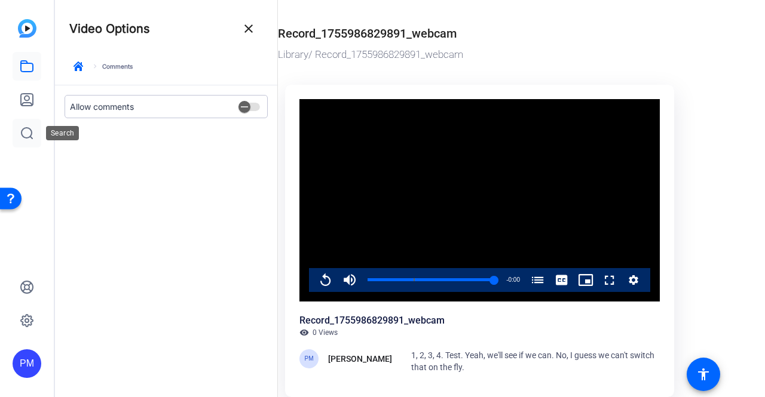
click at [27, 128] on icon at bounding box center [27, 133] width 11 height 11
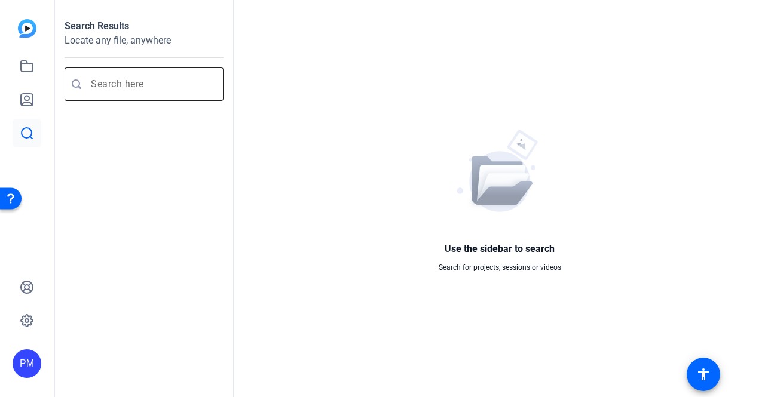
click at [154, 81] on input "Enter search query" at bounding box center [150, 84] width 118 height 14
type input "share screen"
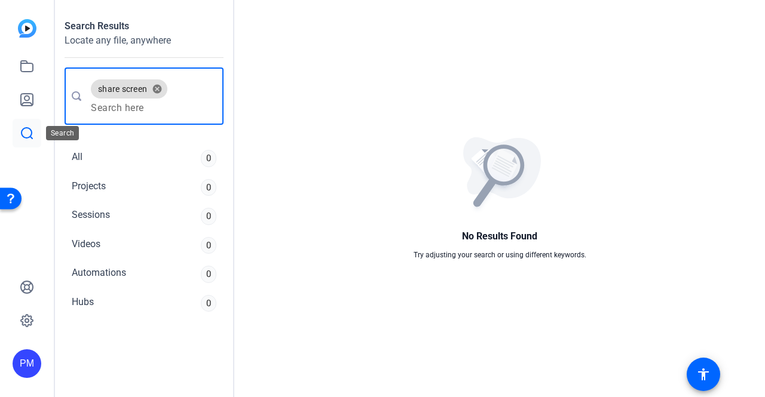
click at [27, 134] on icon at bounding box center [27, 133] width 14 height 14
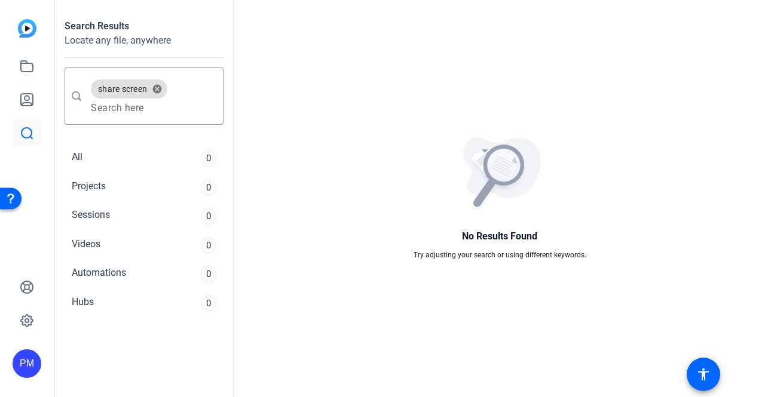
click at [11, 197] on div "Open Resource Center" at bounding box center [11, 198] width 10 height 10
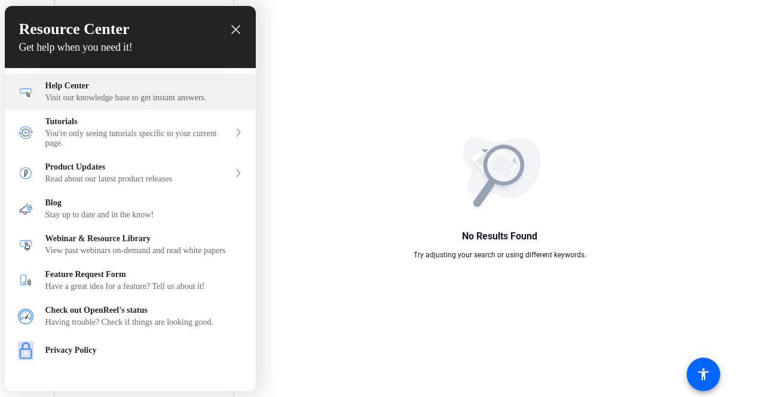
click at [138, 90] on div "Help Center" at bounding box center [143, 86] width 197 height 10
